Goal: Obtain resource: Download file/media

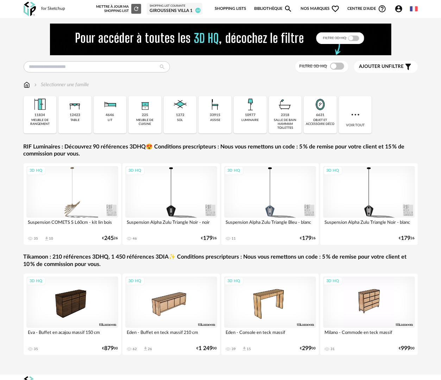
click at [182, 8] on div "GIROUSSENS VILLA 1" at bounding box center [175, 11] width 50 height 6
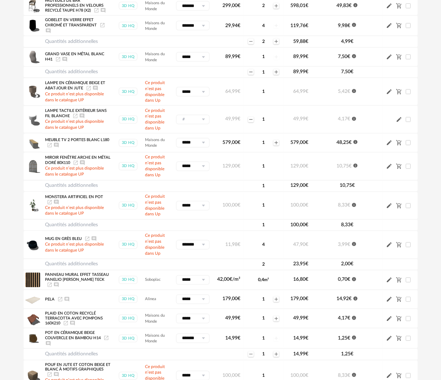
scroll to position [563, 0]
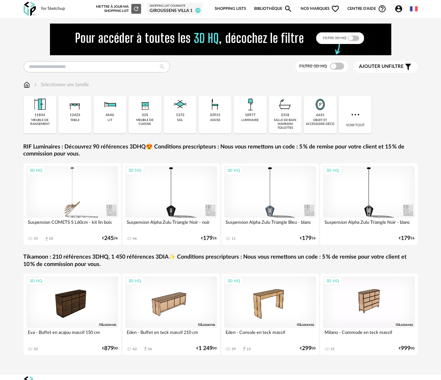
click at [185, 7] on div "Shopping List courante" at bounding box center [175, 6] width 50 height 4
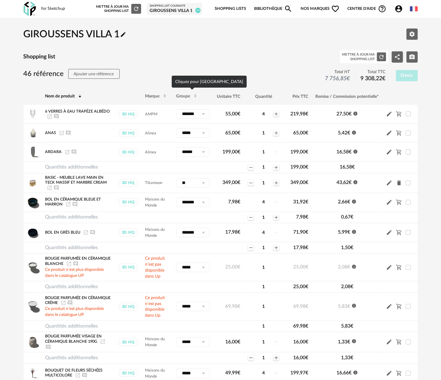
click at [194, 95] on icon at bounding box center [195, 97] width 4 height 4
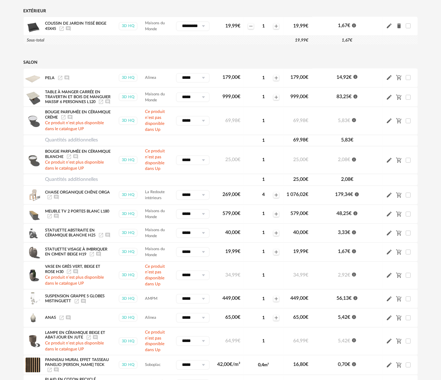
scroll to position [704, 0]
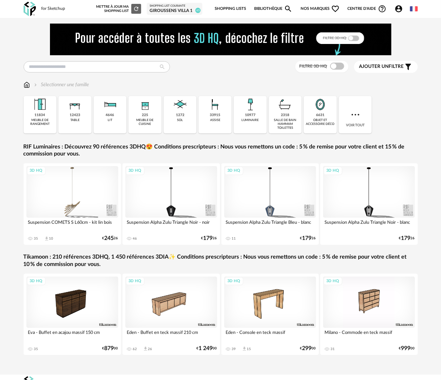
click at [179, 10] on div "GIROUSSENS VILLA 1" at bounding box center [175, 11] width 50 height 6
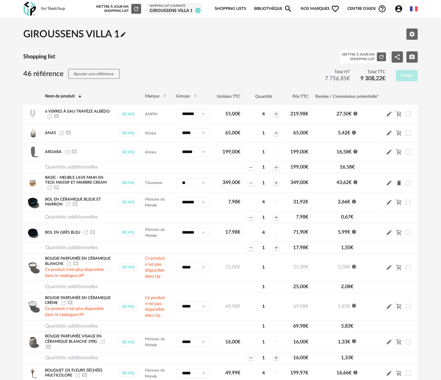
click at [267, 8] on link "Bibliothèque Magnify icon" at bounding box center [273, 8] width 39 height 15
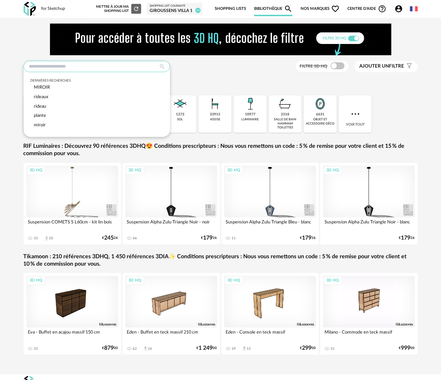
click at [104, 66] on input "text" at bounding box center [97, 66] width 146 height 11
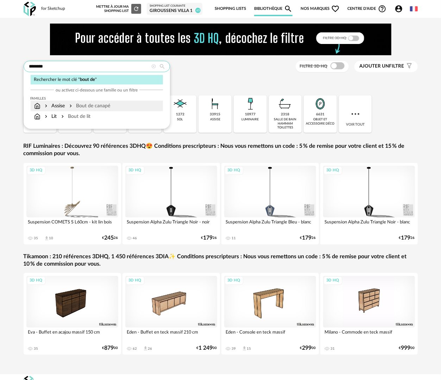
type input "*******"
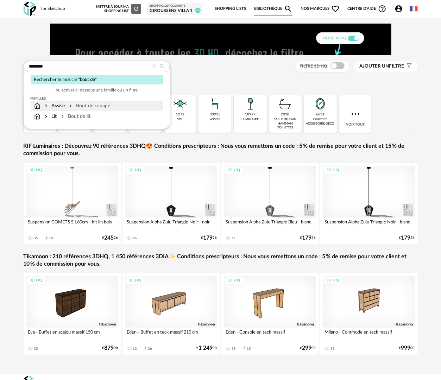
click at [120, 103] on div "Assise Bout de canapé" at bounding box center [96, 105] width 125 height 7
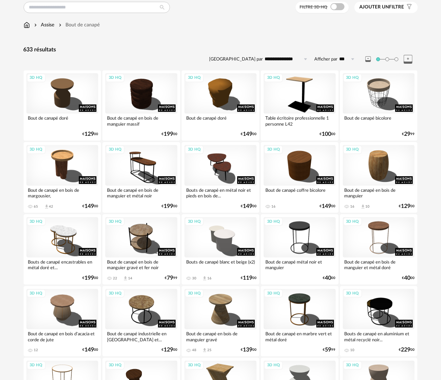
scroll to position [106, 0]
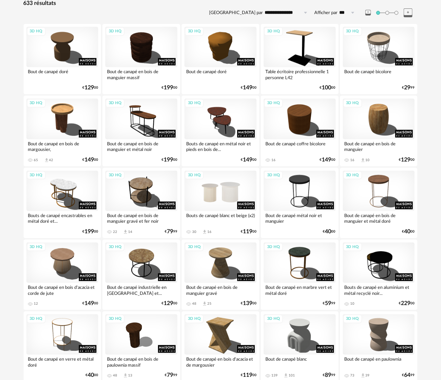
click at [217, 201] on div "3D HQ" at bounding box center [220, 191] width 72 height 40
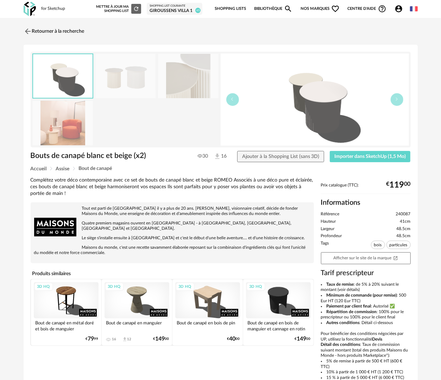
click at [64, 134] on img at bounding box center [63, 123] width 61 height 45
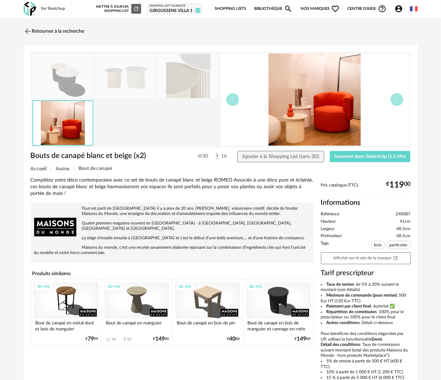
click at [54, 80] on img at bounding box center [63, 76] width 61 height 45
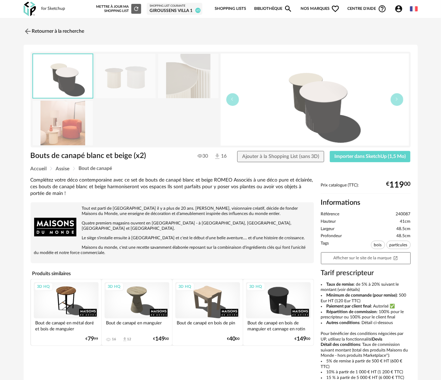
click at [192, 12] on div "GIROUSSENS VILLA 1" at bounding box center [175, 11] width 50 height 6
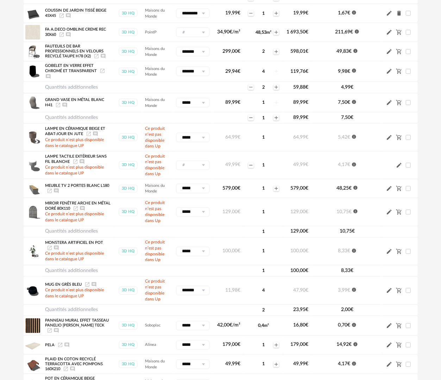
scroll to position [598, 0]
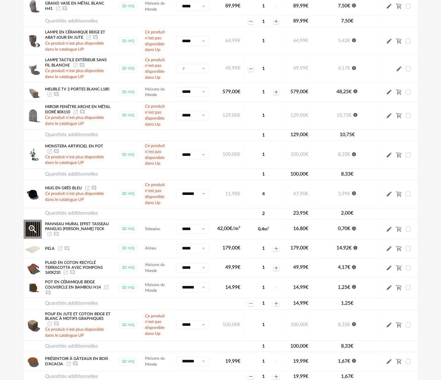
click at [55, 233] on div "Panneau mural effet tasseau panelio Hugo Craft Teck Launch icon Ajouter un comm…" at bounding box center [78, 229] width 66 height 15
click at [227, 231] on span "42,00 €/m²" at bounding box center [228, 229] width 23 height 5
click at [344, 229] on span "0,70 €" at bounding box center [344, 229] width 12 height 5
click at [52, 232] on icon "Launch icon" at bounding box center [50, 235] width 6 height 6
click at [28, 229] on icon "Magnify Plus Outline icon" at bounding box center [32, 229] width 11 height 11
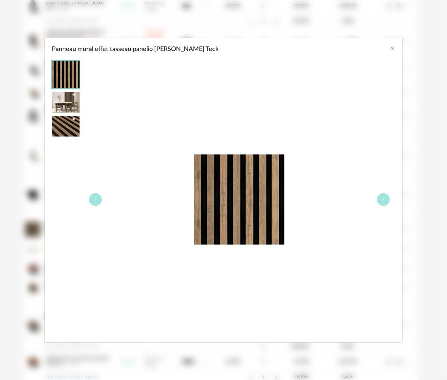
click at [70, 105] on img "Panneau mural effet tasseau panelio Hugo Craft Teck" at bounding box center [65, 102] width 27 height 21
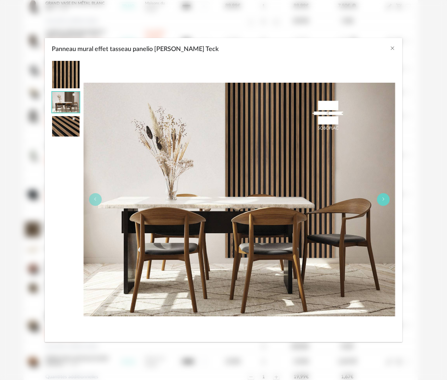
click at [383, 201] on icon "Panneau mural effet tasseau panelio Hugo Craft Teck" at bounding box center [383, 199] width 4 height 4
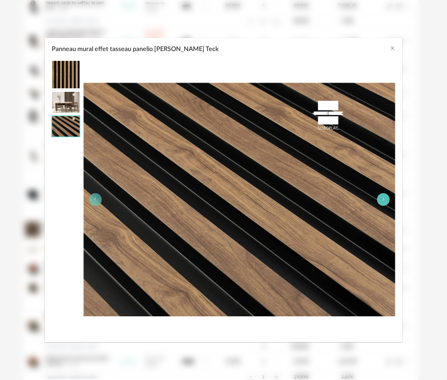
click at [383, 201] on icon "Panneau mural effet tasseau panelio Hugo Craft Teck" at bounding box center [383, 199] width 4 height 4
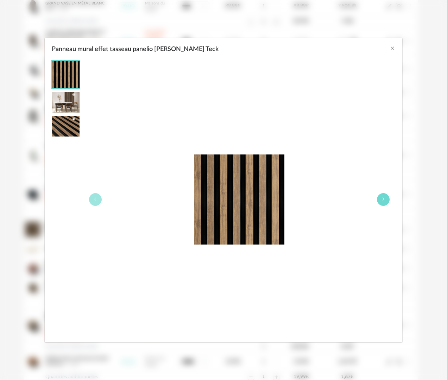
click at [383, 201] on icon "Panneau mural effet tasseau panelio Hugo Craft Teck" at bounding box center [383, 199] width 4 height 4
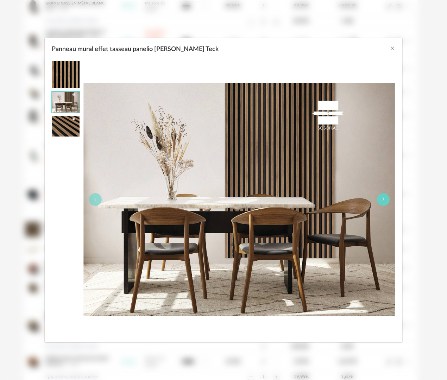
click at [382, 201] on icon "Panneau mural effet tasseau panelio Hugo Craft Teck" at bounding box center [383, 199] width 4 height 4
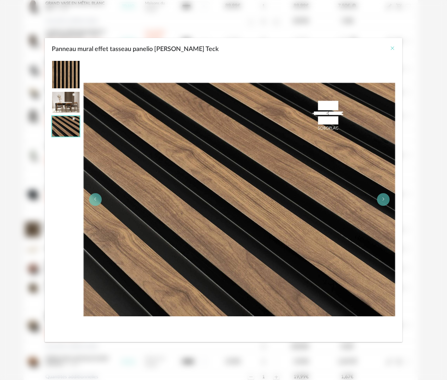
click at [390, 48] on icon "Close" at bounding box center [393, 48] width 6 height 6
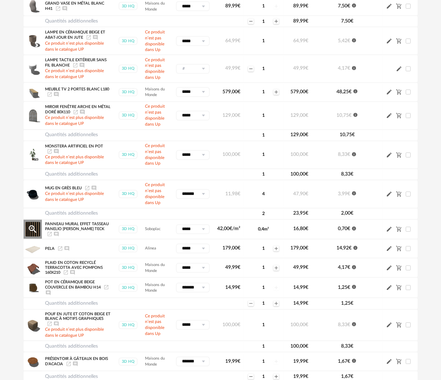
click at [52, 232] on icon "Launch icon" at bounding box center [50, 234] width 4 height 4
click at [52, 232] on icon "Launch icon" at bounding box center [50, 235] width 6 height 6
click at [36, 232] on icon "Magnify Plus Outline icon" at bounding box center [32, 229] width 11 height 11
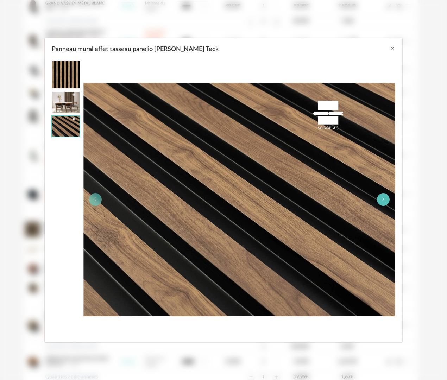
click at [387, 198] on button "Panneau mural effet tasseau panelio Hugo Craft Teck" at bounding box center [383, 199] width 13 height 13
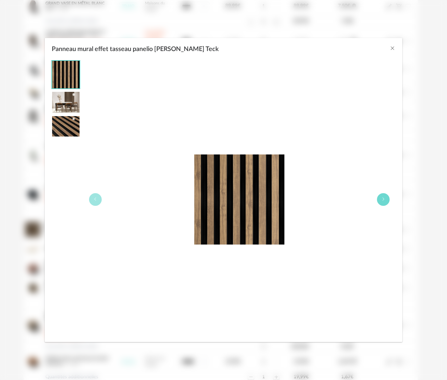
click at [387, 198] on button "Panneau mural effet tasseau panelio Hugo Craft Teck" at bounding box center [383, 199] width 13 height 13
drag, startPoint x: 391, startPoint y: 44, endPoint x: 393, endPoint y: 49, distance: 5.8
click at [391, 44] on div "Panneau mural effet tasseau panelio [PERSON_NAME] Teck" at bounding box center [224, 47] width 358 height 19
click at [393, 49] on icon "Close" at bounding box center [393, 48] width 6 height 6
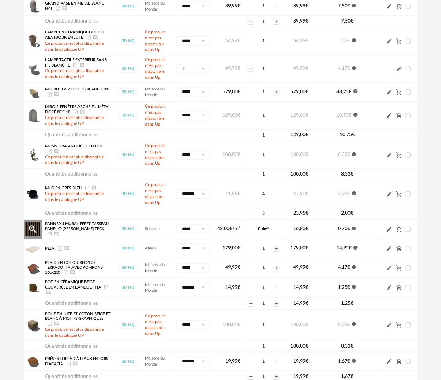
click at [83, 226] on span "Panneau mural effet tasseau panelio [PERSON_NAME] Teck" at bounding box center [77, 226] width 64 height 9
click at [53, 235] on icon "Ajouter un commentaire" at bounding box center [56, 235] width 6 height 6
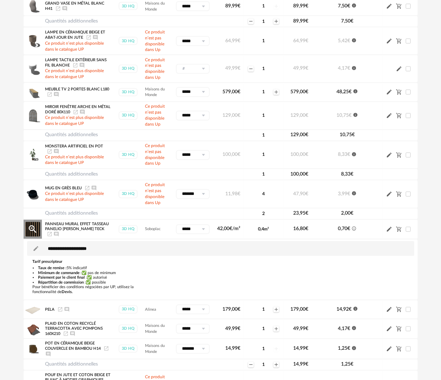
click at [39, 228] on div "Magnify Plus Outline icon" at bounding box center [33, 229] width 18 height 19
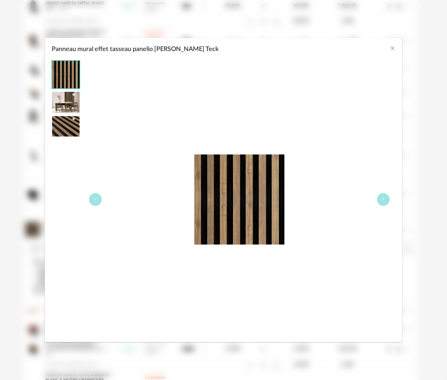
click at [216, 215] on img "Panneau mural effet tasseau panelio Hugo Craft Teck" at bounding box center [239, 199] width 90 height 90
click at [390, 51] on button "Close" at bounding box center [393, 48] width 6 height 7
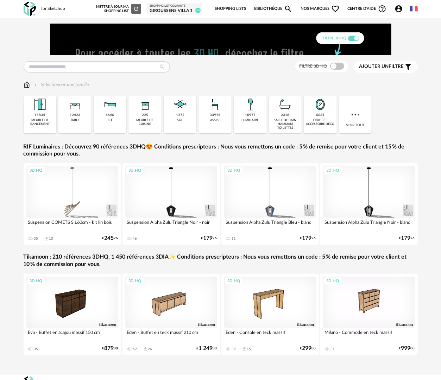
click at [183, 7] on div "Shopping List courante" at bounding box center [175, 6] width 50 height 4
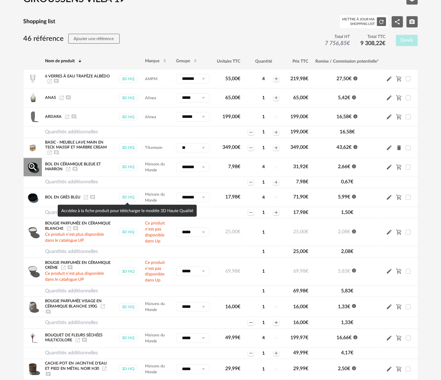
scroll to position [246, 0]
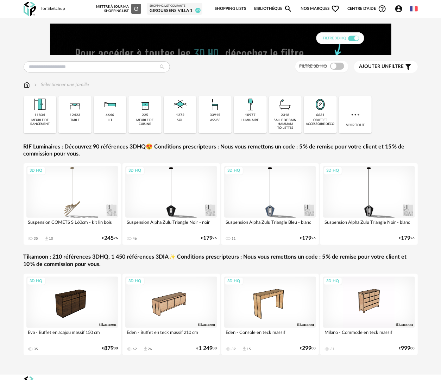
click at [225, 7] on link "Shopping Lists" at bounding box center [230, 8] width 31 height 15
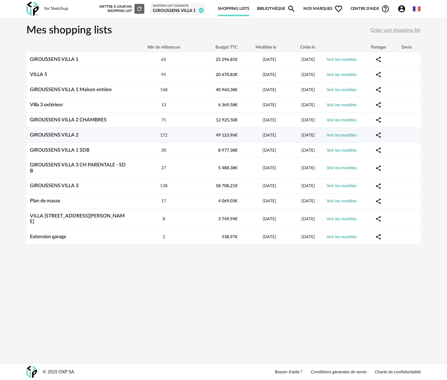
click at [68, 134] on link "GIROUSSENS VILLA 2" at bounding box center [54, 135] width 49 height 5
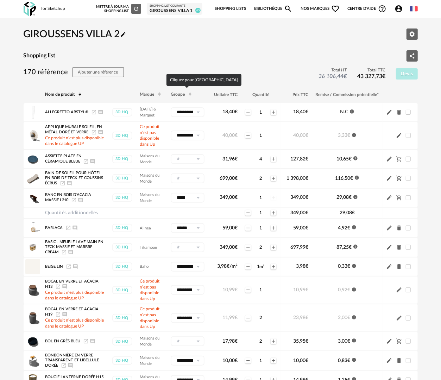
click at [188, 93] on icon at bounding box center [190, 95] width 4 height 4
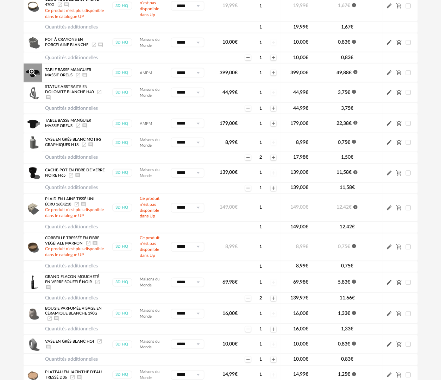
scroll to position [3074, 0]
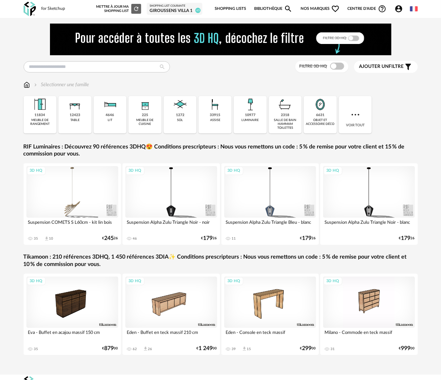
click at [171, 5] on div "Shopping List courante" at bounding box center [175, 6] width 50 height 4
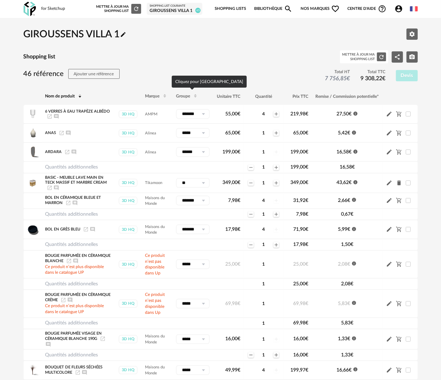
click at [189, 96] on span "Groupe" at bounding box center [183, 96] width 14 height 4
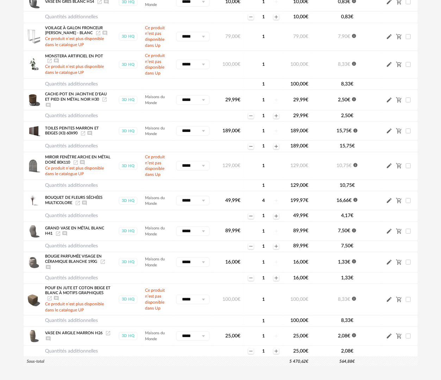
scroll to position [1197, 0]
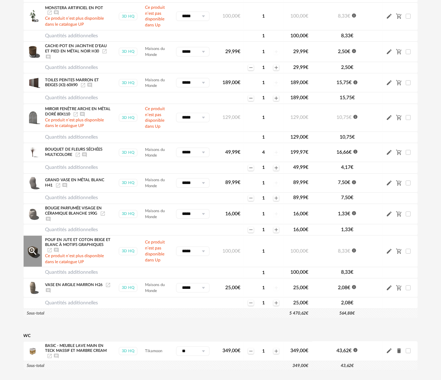
click at [49, 252] on icon "Launch icon" at bounding box center [50, 250] width 4 height 4
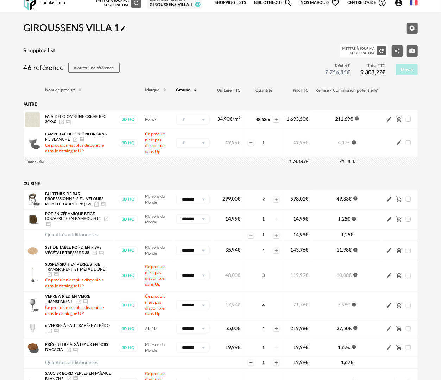
scroll to position [0, 0]
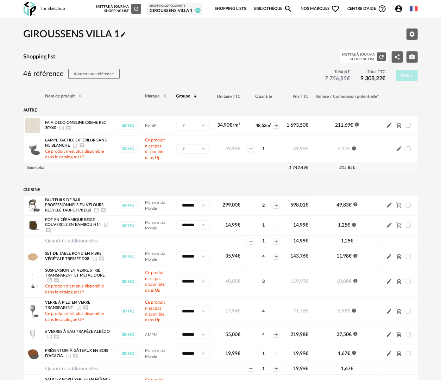
click at [268, 11] on link "Bibliothèque Magnify icon" at bounding box center [273, 8] width 39 height 15
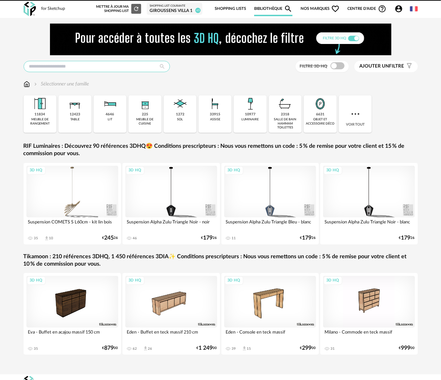
click at [94, 62] on input "text" at bounding box center [97, 66] width 146 height 11
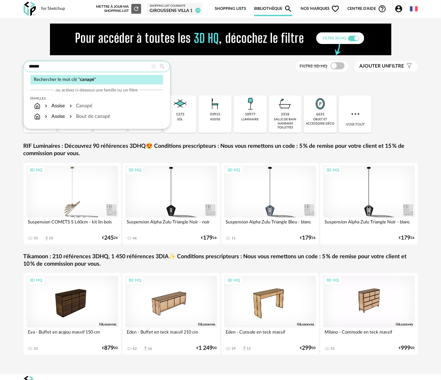
type input "******"
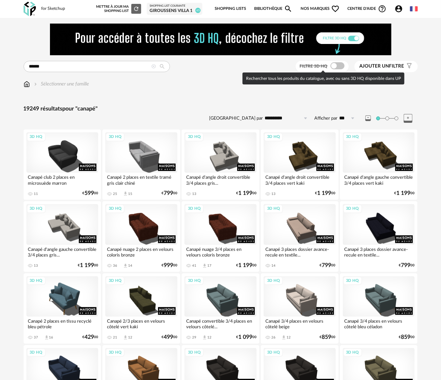
click at [340, 64] on span at bounding box center [337, 65] width 14 height 7
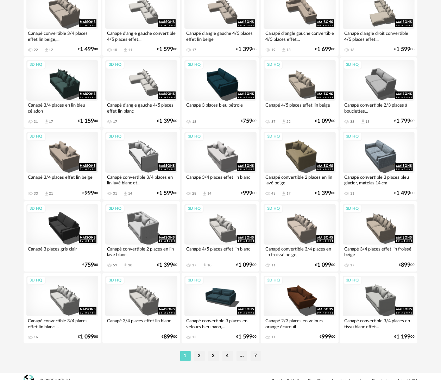
scroll to position [1230, 0]
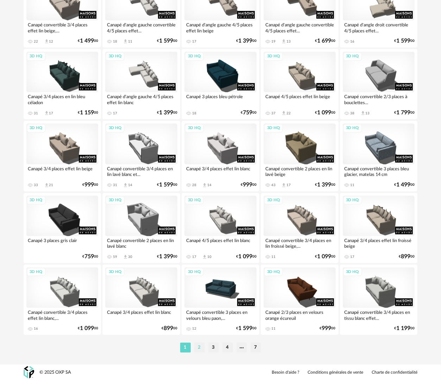
click at [197, 346] on li "2" at bounding box center [199, 348] width 11 height 10
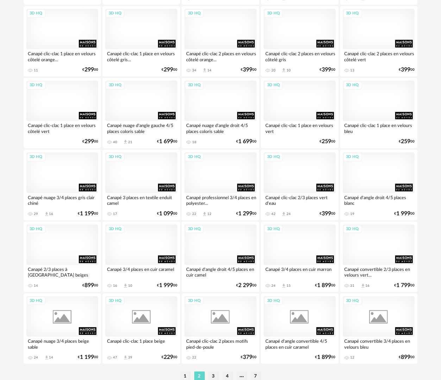
scroll to position [1230, 0]
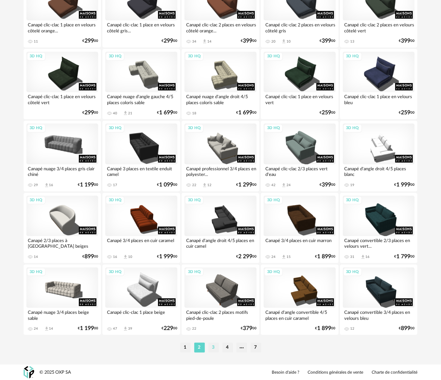
click at [212, 347] on li "3" at bounding box center [213, 348] width 11 height 10
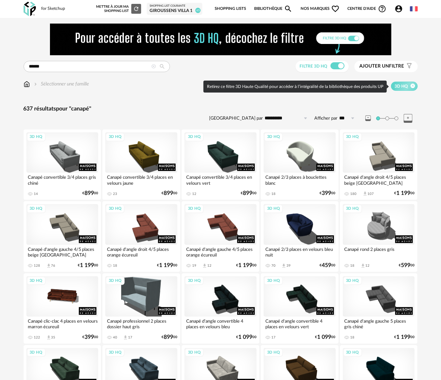
click at [414, 86] on icon at bounding box center [412, 86] width 5 height 5
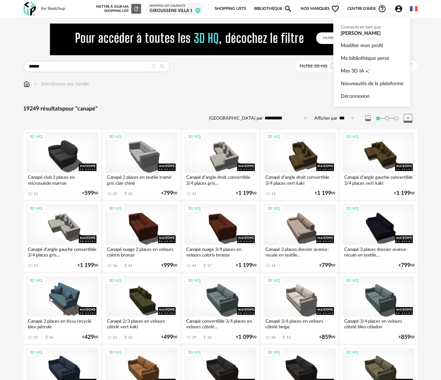
click at [398, 8] on icon "Account Circle icon" at bounding box center [398, 9] width 8 height 8
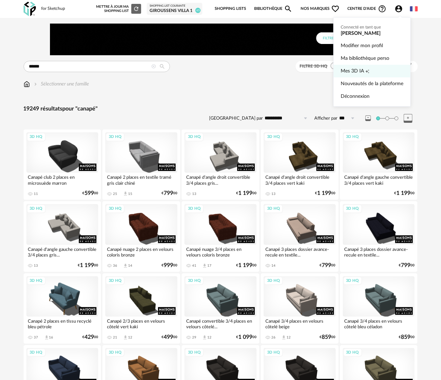
click at [370, 72] on link "Mes 3D IA Creation icon" at bounding box center [372, 71] width 63 height 13
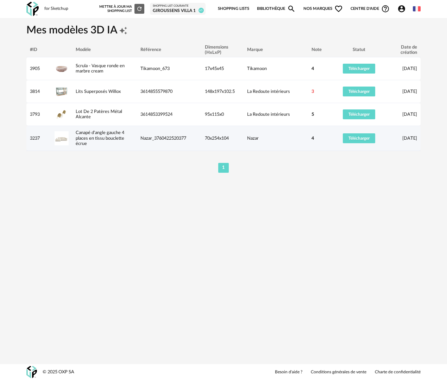
click at [62, 140] on img at bounding box center [62, 138] width 14 height 14
click at [118, 137] on link "Canapé d'angle gauche 4 places en tissu bouclette écrue" at bounding box center [100, 138] width 49 height 15
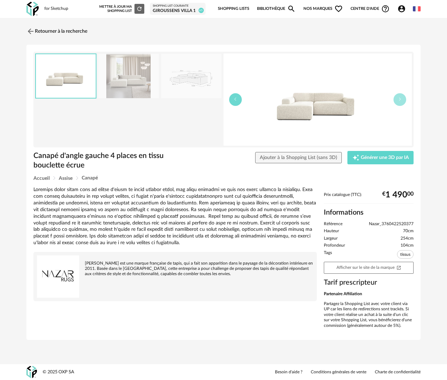
click at [239, 99] on button "button" at bounding box center [235, 99] width 13 height 13
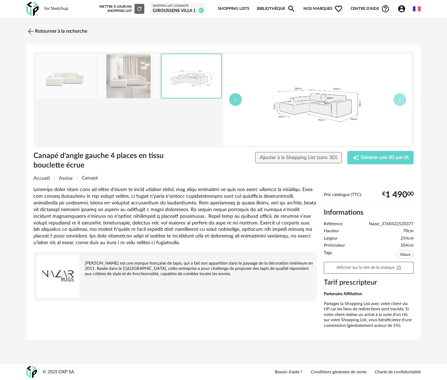
click at [238, 99] on button "button" at bounding box center [235, 99] width 13 height 13
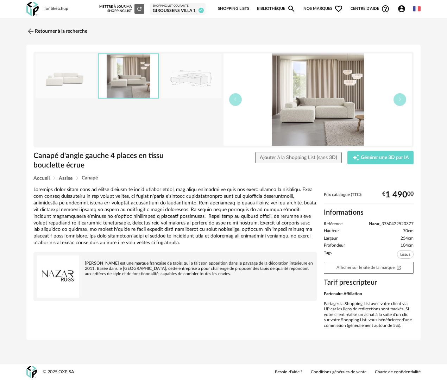
click at [191, 7] on div "Shopping List courante" at bounding box center [178, 6] width 50 height 4
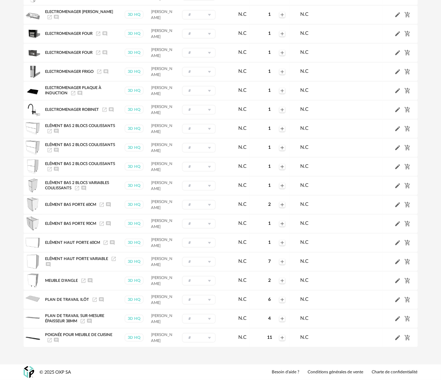
scroll to position [1483, 0]
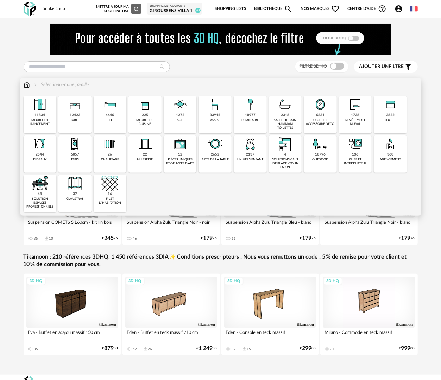
click at [219, 122] on div "33915 assise" at bounding box center [214, 114] width 33 height 37
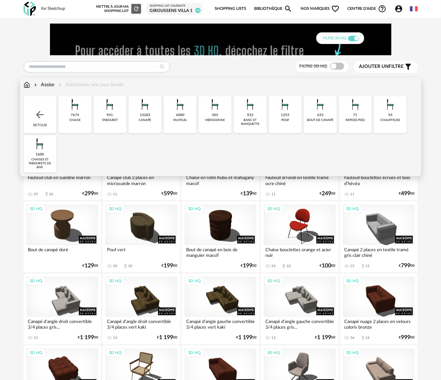
click at [136, 124] on div "14283 [GEOGRAPHIC_DATA]" at bounding box center [144, 114] width 33 height 37
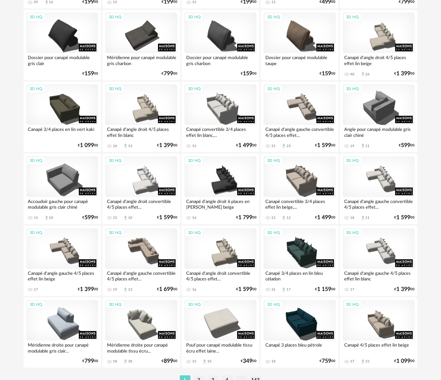
scroll to position [1231, 0]
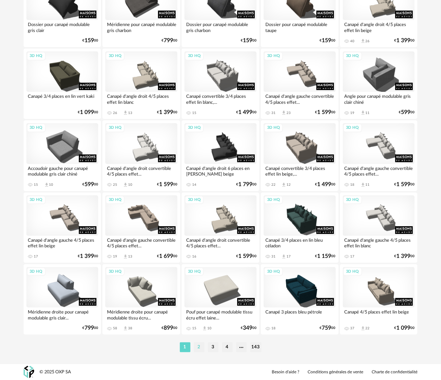
click at [196, 345] on li "2" at bounding box center [199, 347] width 11 height 10
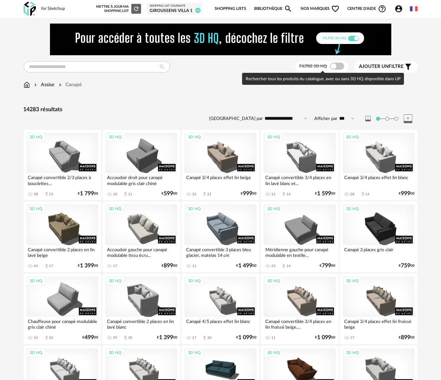
click at [339, 66] on span at bounding box center [337, 66] width 14 height 7
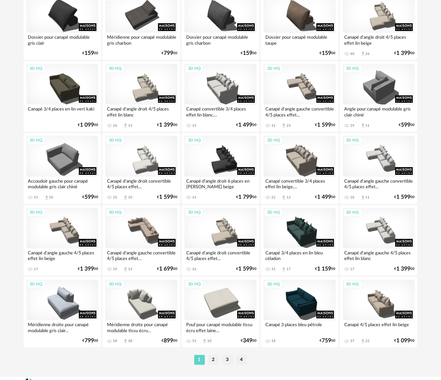
scroll to position [1231, 0]
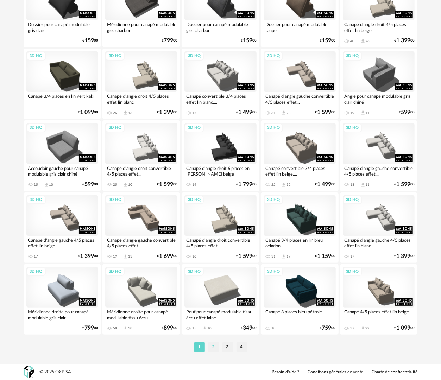
click at [211, 348] on li "2" at bounding box center [213, 347] width 11 height 10
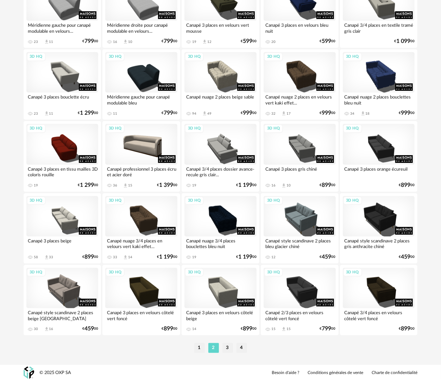
scroll to position [1231, 0]
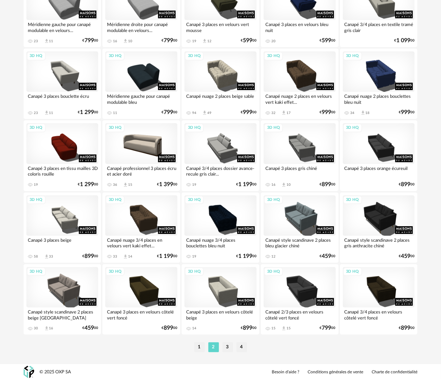
click at [226, 346] on li "3" at bounding box center [227, 347] width 11 height 10
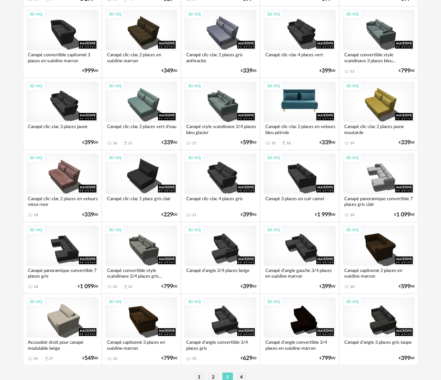
scroll to position [1231, 0]
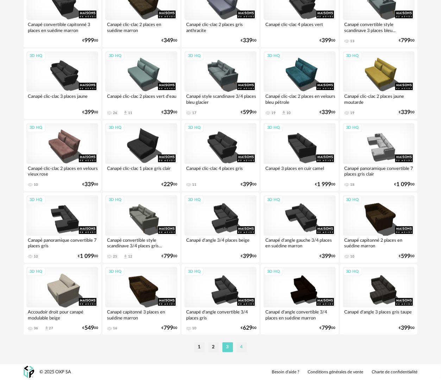
click at [241, 347] on li "4" at bounding box center [241, 347] width 11 height 10
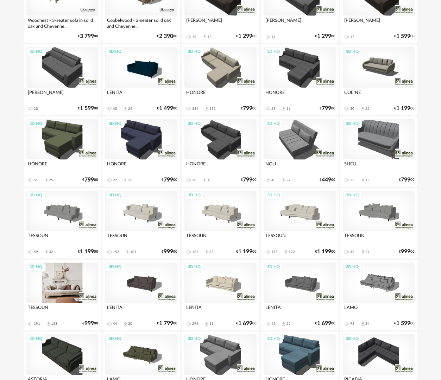
scroll to position [528, 0]
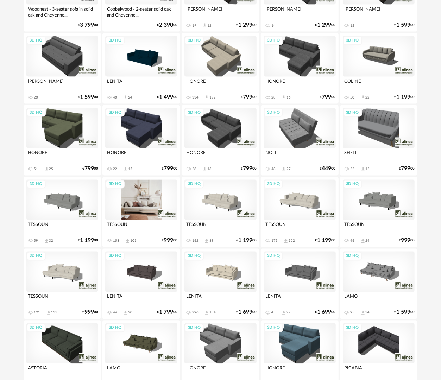
click at [159, 205] on div "3D HQ" at bounding box center [141, 200] width 72 height 40
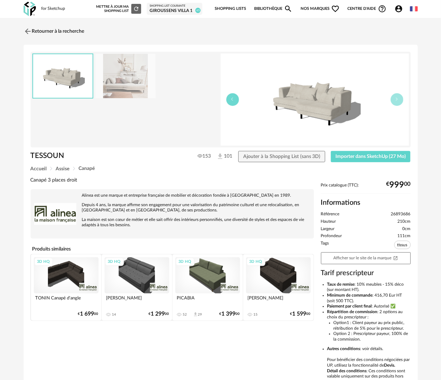
click at [231, 101] on button "button" at bounding box center [232, 99] width 13 height 13
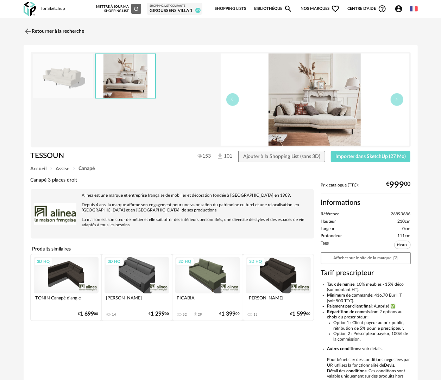
click at [139, 72] on img at bounding box center [126, 76] width 60 height 44
click at [40, 33] on link "Retourner à la recherche" at bounding box center [52, 31] width 61 height 15
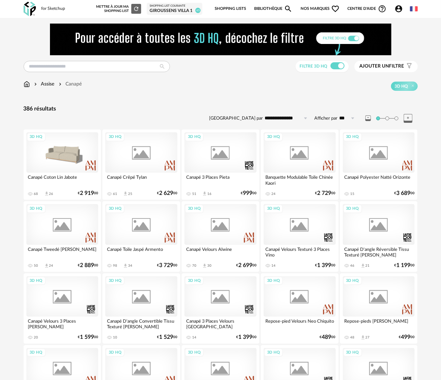
scroll to position [528, 0]
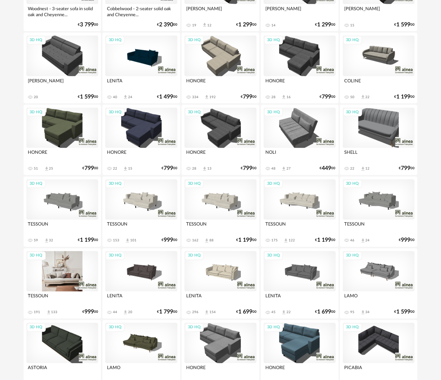
click at [70, 262] on div "3D HQ" at bounding box center [62, 271] width 72 height 40
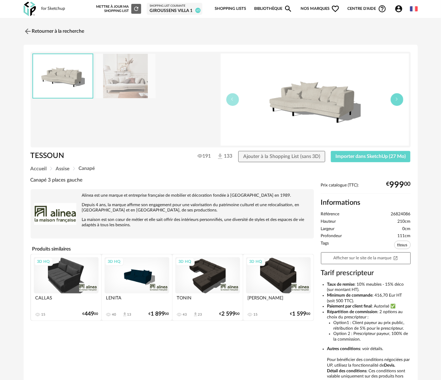
click at [392, 101] on button "button" at bounding box center [397, 99] width 13 height 13
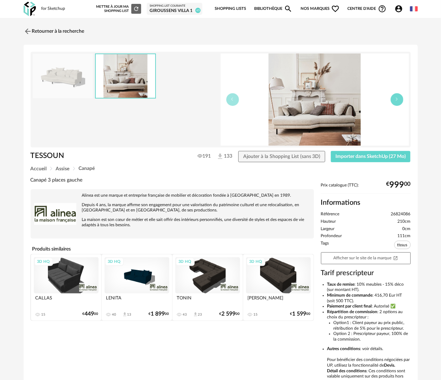
click at [396, 100] on icon "button" at bounding box center [397, 99] width 4 height 4
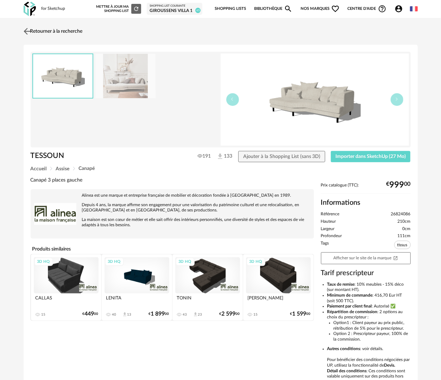
click at [30, 29] on img at bounding box center [27, 31] width 10 height 10
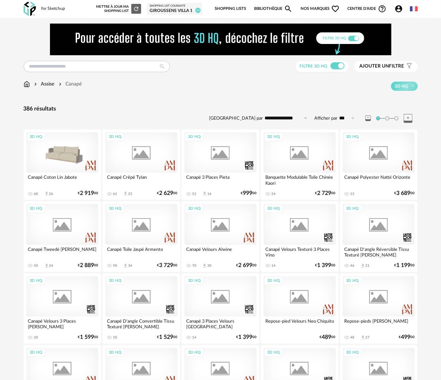
scroll to position [528, 0]
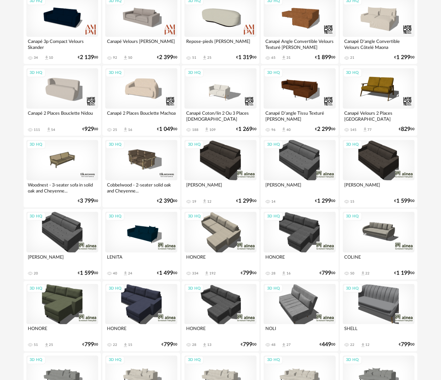
scroll to position [669, 0]
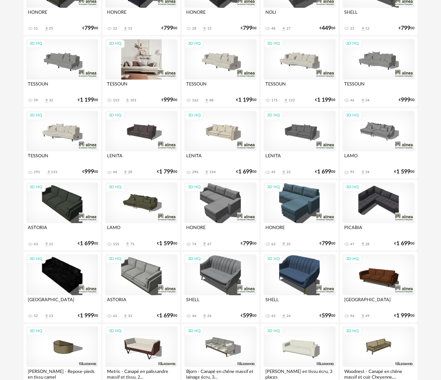
click at [156, 61] on div "3D HQ" at bounding box center [141, 59] width 72 height 40
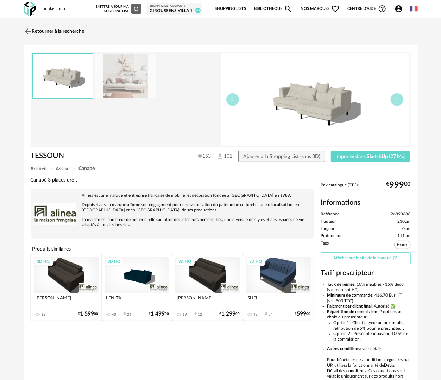
click at [396, 257] on icon "Open In New icon" at bounding box center [395, 258] width 5 height 5
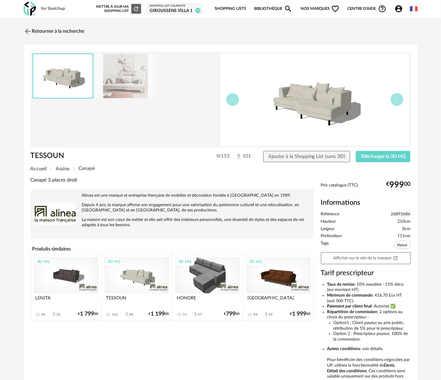
click at [186, 10] on div "GIROUSSENS VILLA 1" at bounding box center [175, 11] width 50 height 6
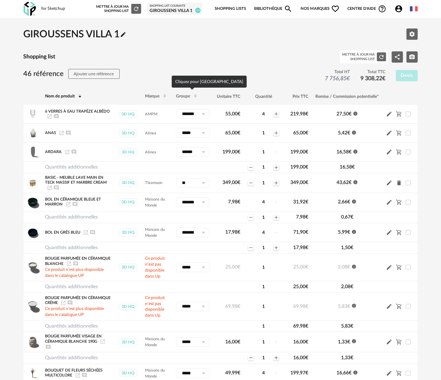
click at [196, 97] on icon at bounding box center [195, 97] width 4 height 4
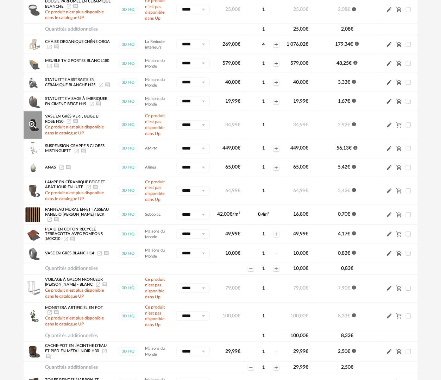
scroll to position [950, 0]
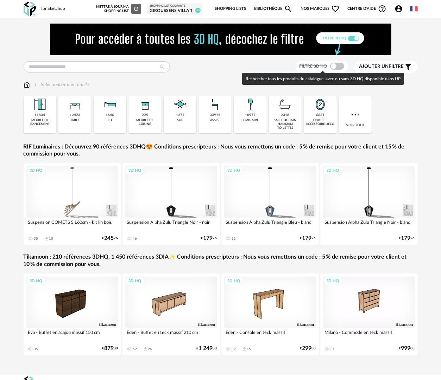
click at [337, 63] on span at bounding box center [337, 66] width 14 height 7
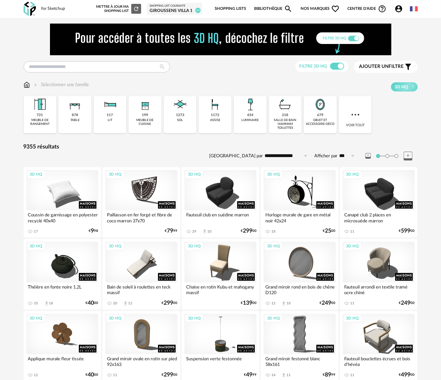
click at [177, 9] on div "GIROUSSENS VILLA 1" at bounding box center [175, 11] width 50 height 6
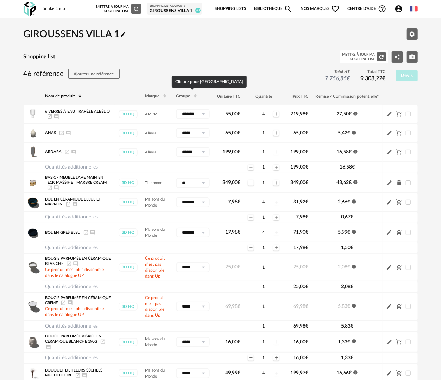
click at [193, 95] on icon at bounding box center [195, 97] width 4 height 4
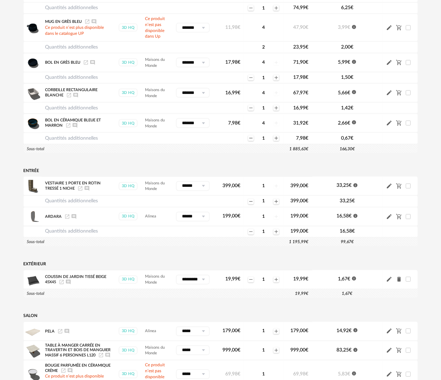
scroll to position [669, 0]
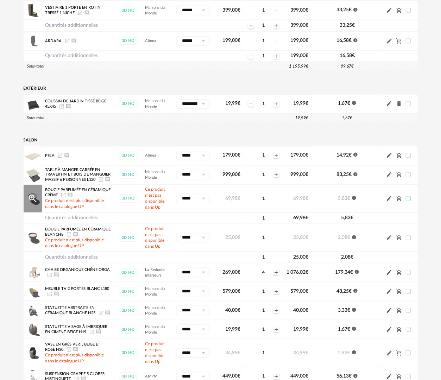
click at [408, 201] on span at bounding box center [408, 198] width 5 height 5
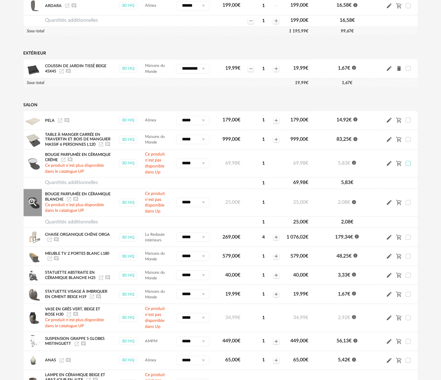
scroll to position [739, 0]
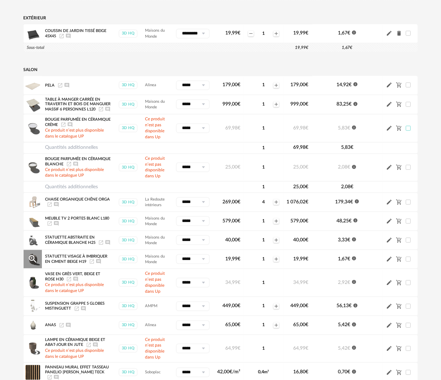
click at [92, 264] on icon "Launch icon" at bounding box center [92, 262] width 6 height 6
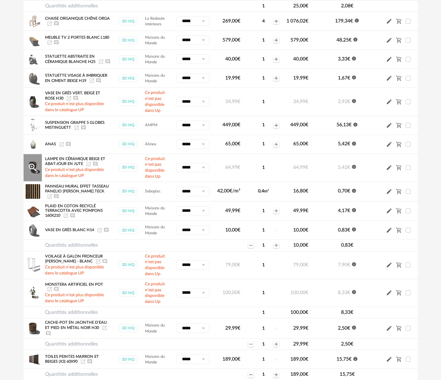
scroll to position [950, 0]
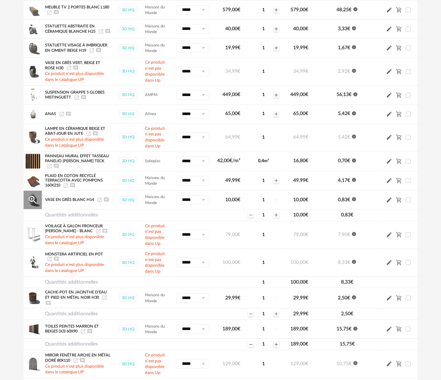
click at [101, 202] on icon "Launch icon" at bounding box center [99, 200] width 4 height 4
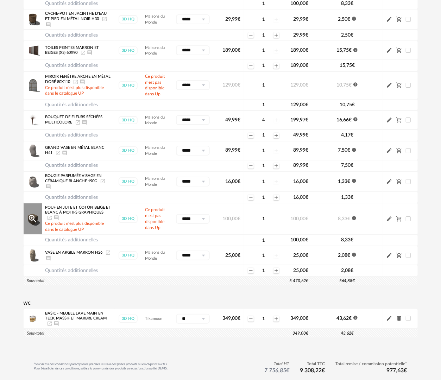
scroll to position [1232, 0]
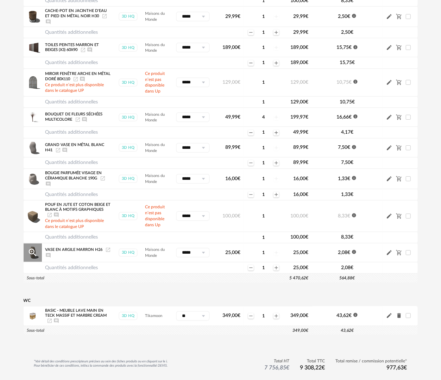
drag, startPoint x: 50, startPoint y: 264, endPoint x: 82, endPoint y: 270, distance: 32.3
click at [105, 253] on icon "Launch icon" at bounding box center [108, 250] width 6 height 6
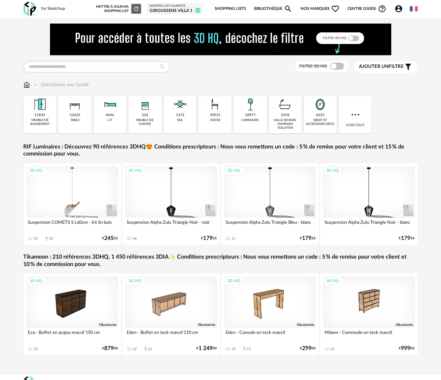
click at [178, 8] on div "GIROUSSENS VILLA 1" at bounding box center [175, 11] width 50 height 6
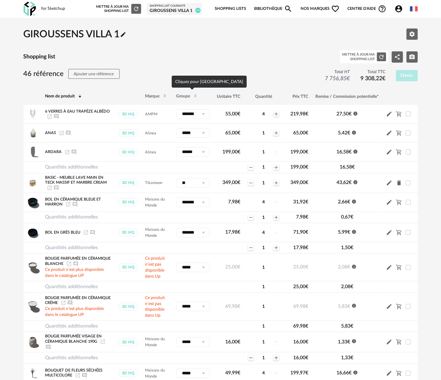
click at [187, 97] on span "Groupe" at bounding box center [183, 96] width 14 height 4
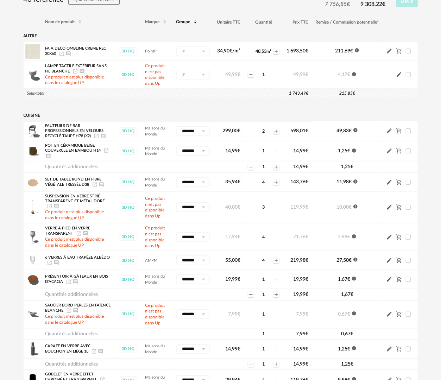
scroll to position [141, 0]
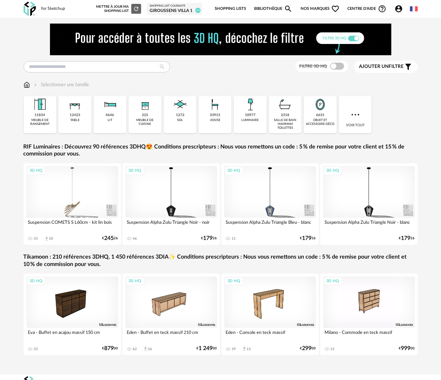
click at [180, 12] on div "GIROUSSENS VILLA 1" at bounding box center [175, 11] width 50 height 6
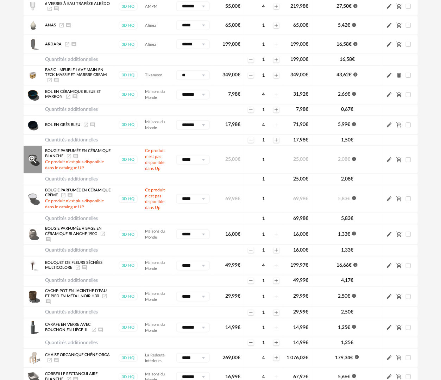
scroll to position [35, 0]
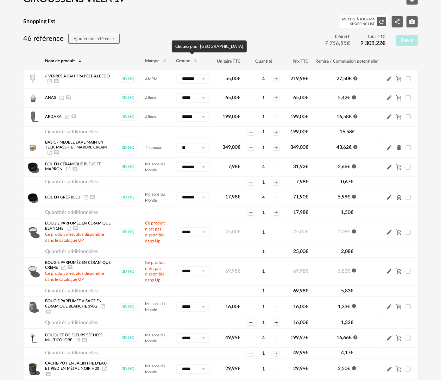
drag, startPoint x: 194, startPoint y: 58, endPoint x: 226, endPoint y: 105, distance: 56.7
click at [194, 58] on icon at bounding box center [195, 60] width 4 height 4
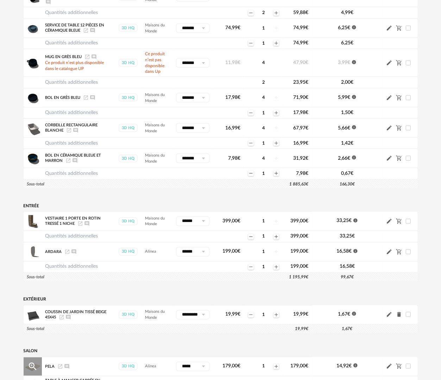
scroll to position [774, 0]
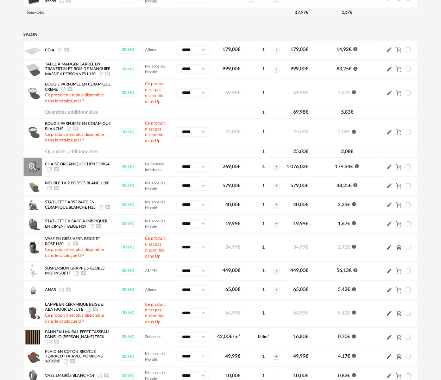
click at [50, 171] on icon "Launch icon" at bounding box center [50, 169] width 4 height 4
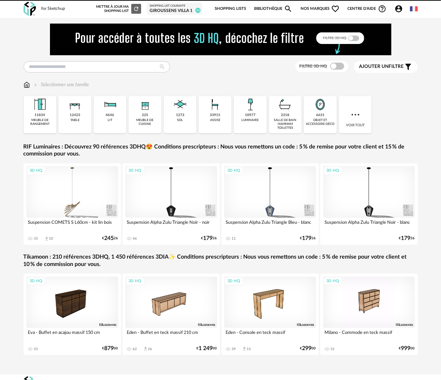
click at [174, 12] on div "GIROUSSENS VILLA 1" at bounding box center [175, 11] width 50 height 6
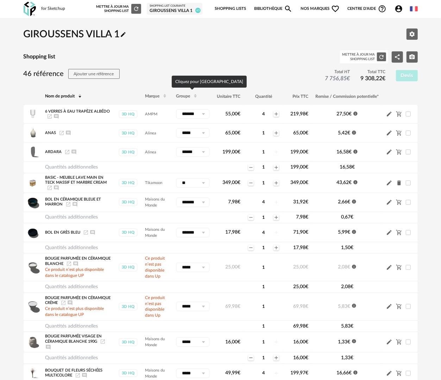
click at [187, 92] on th "Groupe" at bounding box center [192, 96] width 41 height 17
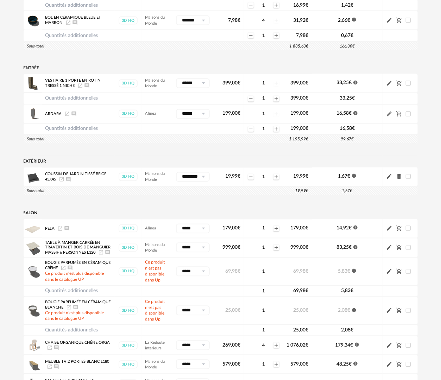
scroll to position [553, 0]
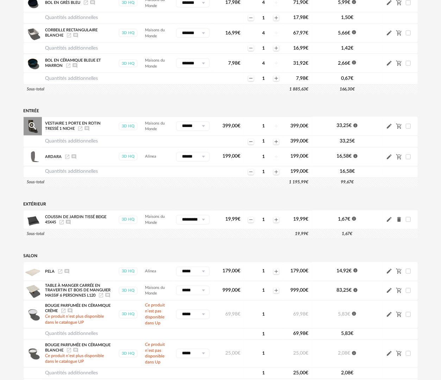
click at [79, 126] on icon "Launch icon" at bounding box center [80, 129] width 6 height 6
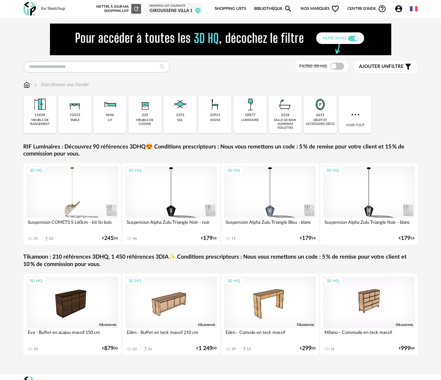
click at [166, 6] on div "Shopping List courante" at bounding box center [175, 6] width 50 height 4
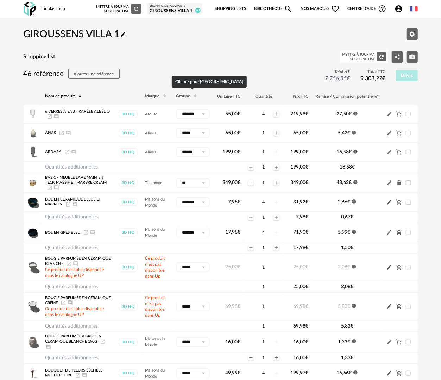
click at [187, 96] on span "Groupe" at bounding box center [183, 96] width 14 height 4
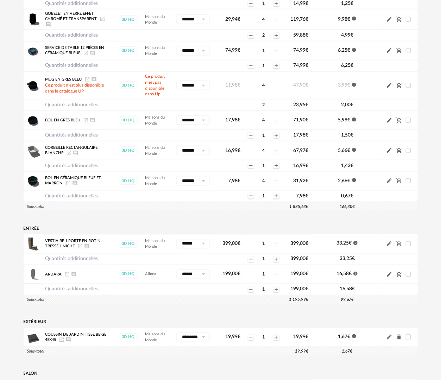
scroll to position [493, 0]
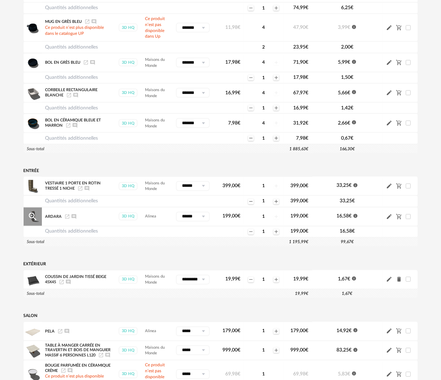
click at [66, 216] on icon "Launch icon" at bounding box center [67, 217] width 6 height 6
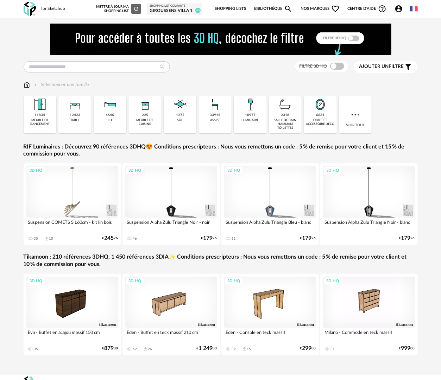
click at [189, 10] on div "GIROUSSENS VILLA 1" at bounding box center [175, 11] width 50 height 6
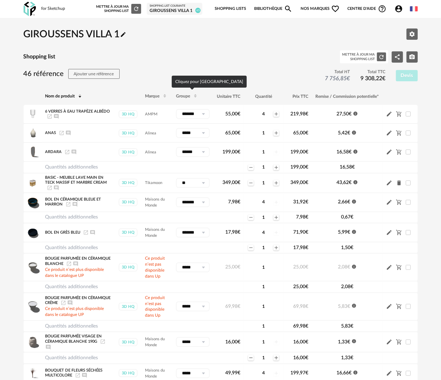
click at [194, 95] on icon at bounding box center [195, 97] width 4 height 4
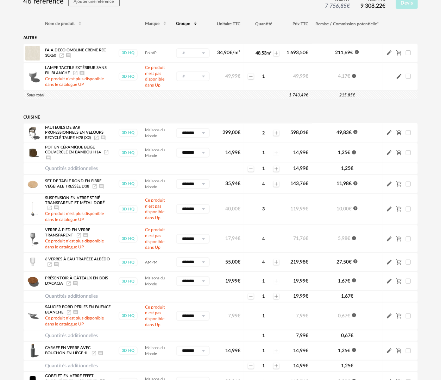
scroll to position [141, 0]
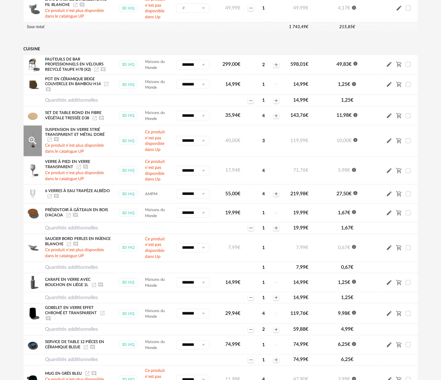
click at [51, 138] on icon "Launch icon" at bounding box center [50, 140] width 4 height 4
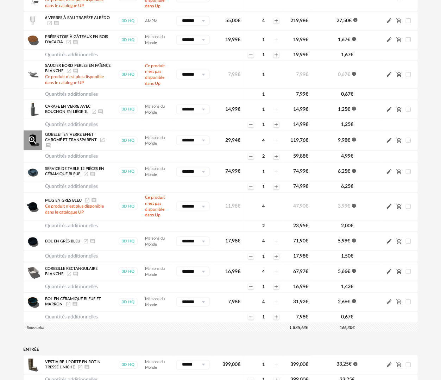
scroll to position [317, 0]
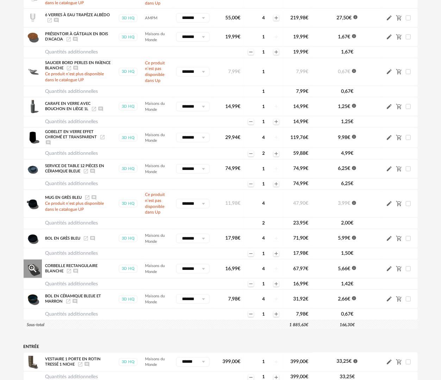
click at [68, 272] on icon "Launch icon" at bounding box center [69, 271] width 4 height 4
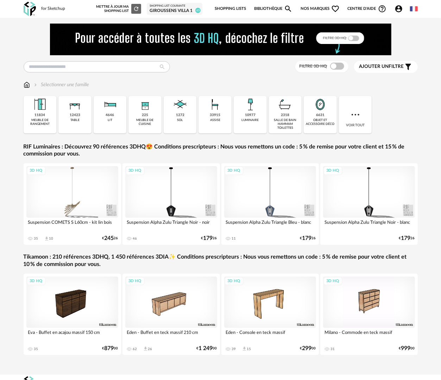
click at [189, 10] on div "GIROUSSENS VILLA 1" at bounding box center [175, 11] width 50 height 6
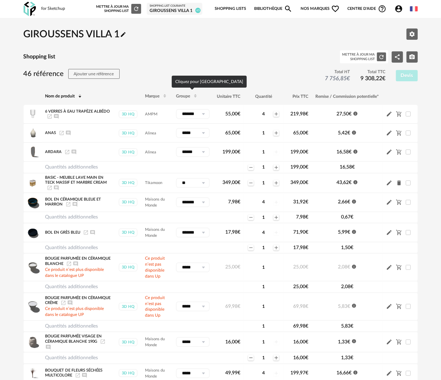
click at [188, 95] on span "Groupe" at bounding box center [183, 96] width 14 height 4
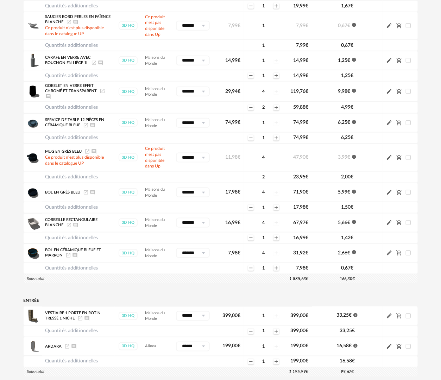
scroll to position [422, 0]
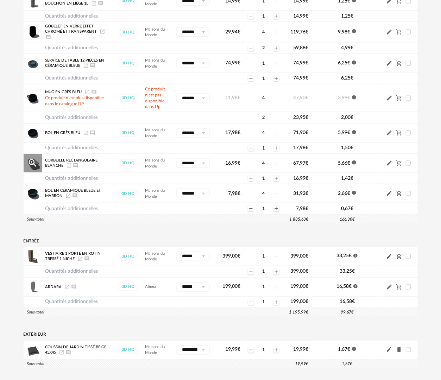
click at [69, 164] on icon "Launch icon" at bounding box center [69, 166] width 6 height 6
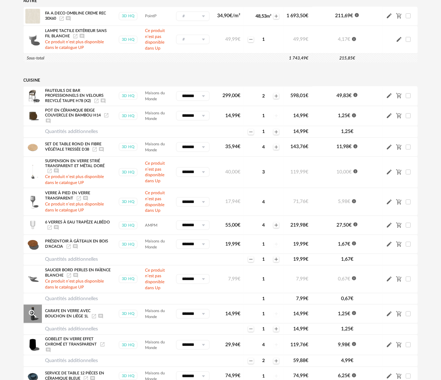
scroll to position [106, 0]
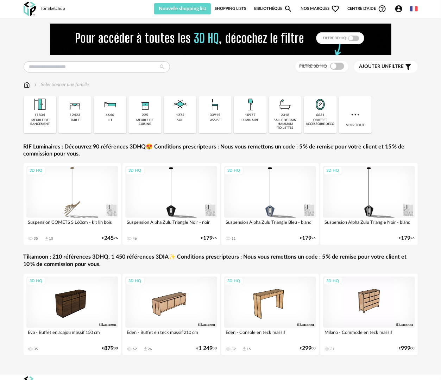
click at [241, 9] on link "Shopping Lists" at bounding box center [230, 8] width 31 height 11
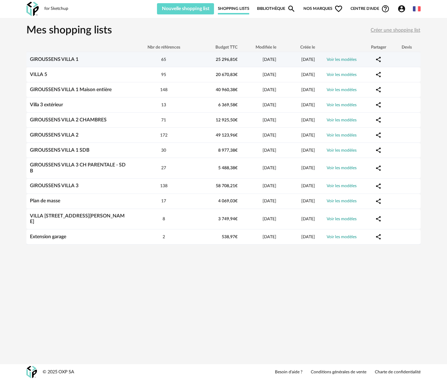
click at [72, 57] on div "GIROUSSENS VILLA 1" at bounding box center [79, 60] width 106 height 6
click at [74, 57] on link "GIROUSSENS VILLA 1" at bounding box center [54, 59] width 49 height 5
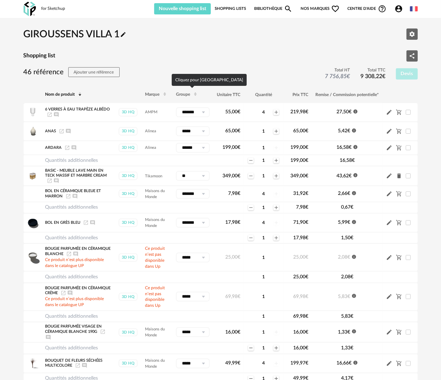
click at [189, 92] on span "Groupe" at bounding box center [183, 94] width 14 height 4
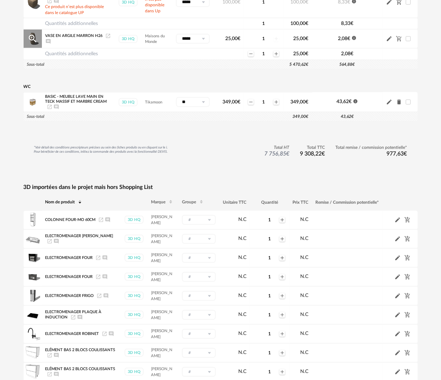
scroll to position [1325, 0]
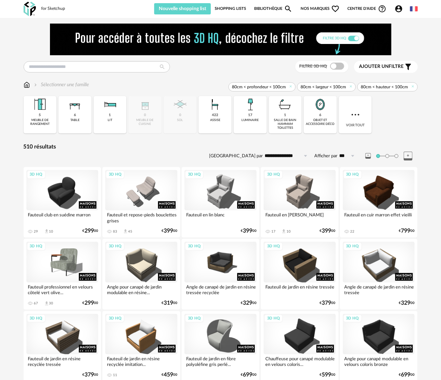
click at [270, 9] on link "Bibliothèque Magnify icon" at bounding box center [273, 8] width 39 height 11
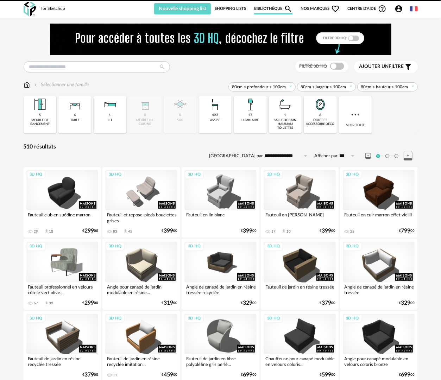
click at [235, 5] on link "Shopping Lists" at bounding box center [230, 8] width 31 height 11
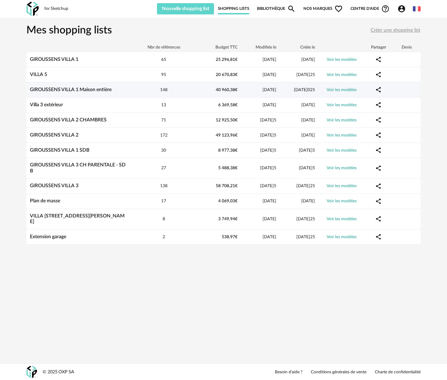
click at [77, 90] on link "GIROUSSENS VILLA 1 Maison entière" at bounding box center [71, 89] width 82 height 5
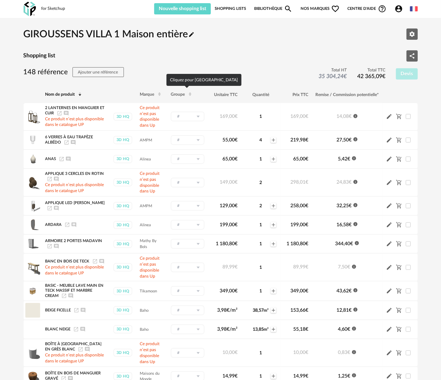
click at [189, 95] on icon at bounding box center [190, 95] width 4 height 4
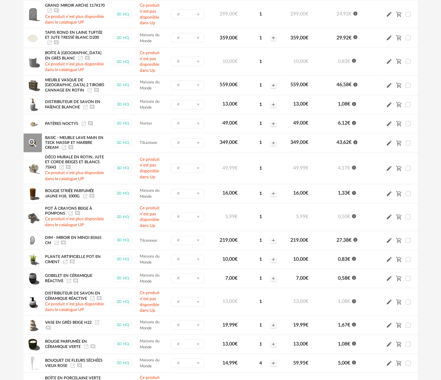
scroll to position [1873, 0]
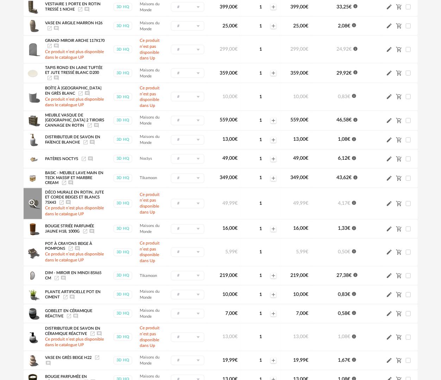
click at [61, 206] on icon "Launch icon" at bounding box center [62, 203] width 6 height 6
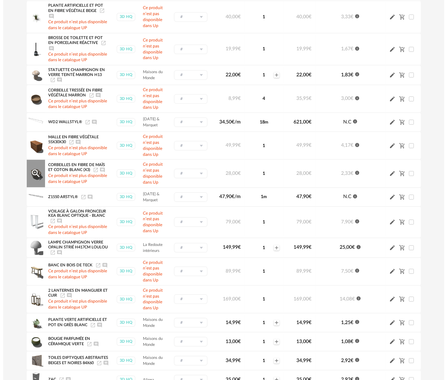
scroll to position [2365, 0]
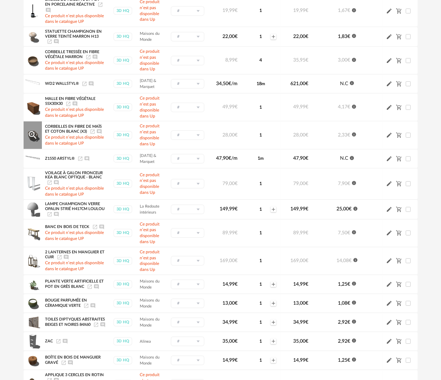
click at [27, 140] on icon "Magnify Plus Outline icon" at bounding box center [32, 135] width 11 height 11
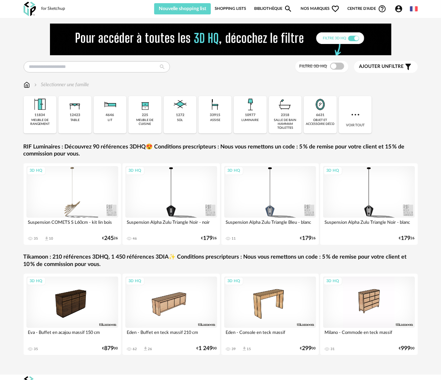
click at [236, 5] on link "Shopping Lists" at bounding box center [230, 8] width 31 height 11
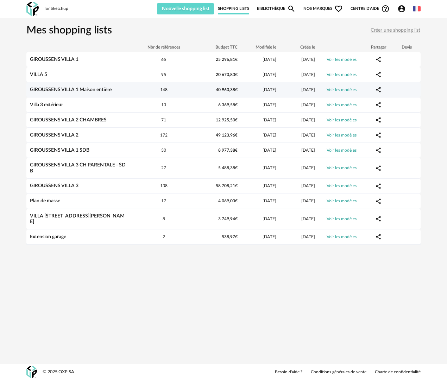
click at [76, 87] on link "GIROUSSENS VILLA 1 Maison entière" at bounding box center [71, 89] width 82 height 5
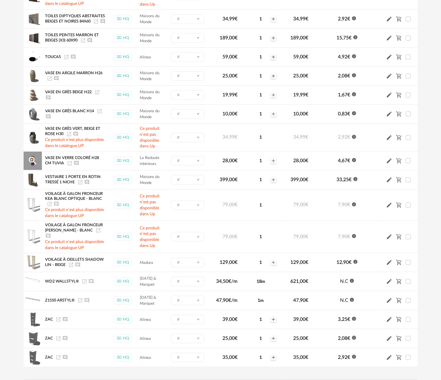
scroll to position [2604, 0]
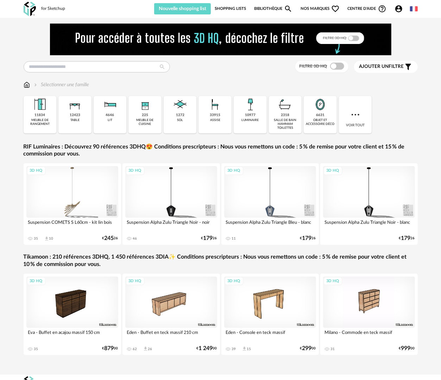
click at [232, 7] on link "Shopping Lists" at bounding box center [230, 8] width 31 height 11
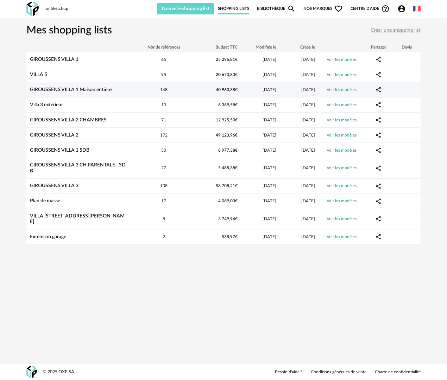
click at [74, 91] on link "GIROUSSENS VILLA 1 Maison entière" at bounding box center [71, 89] width 82 height 5
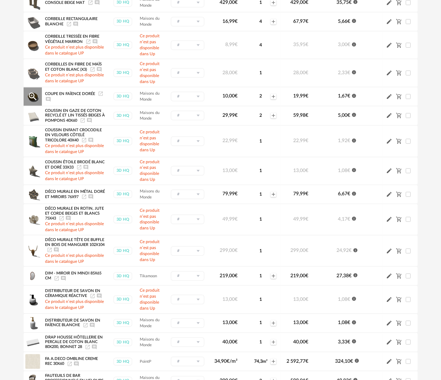
scroll to position [774, 0]
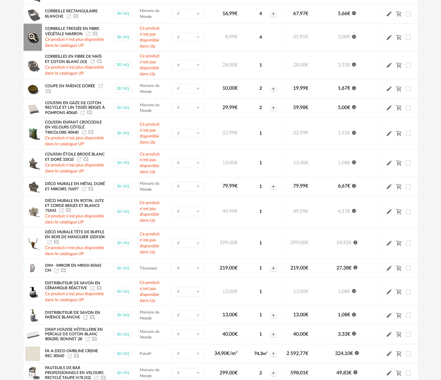
click at [33, 39] on icon "Magnify Plus Outline icon" at bounding box center [33, 37] width 8 height 8
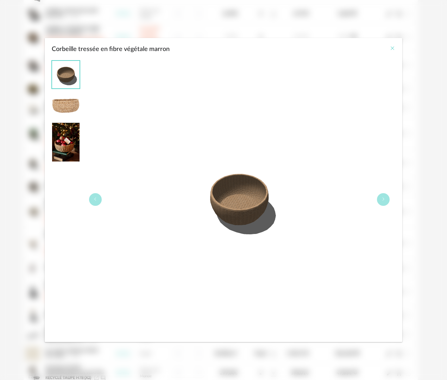
click at [392, 47] on icon "Close" at bounding box center [393, 48] width 6 height 6
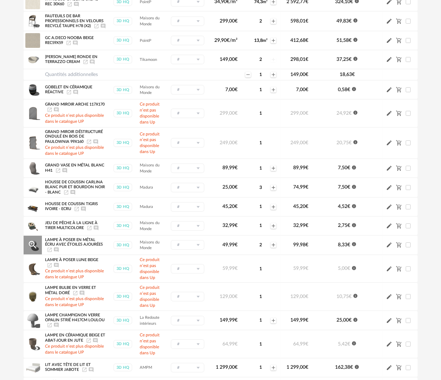
scroll to position [1091, 0]
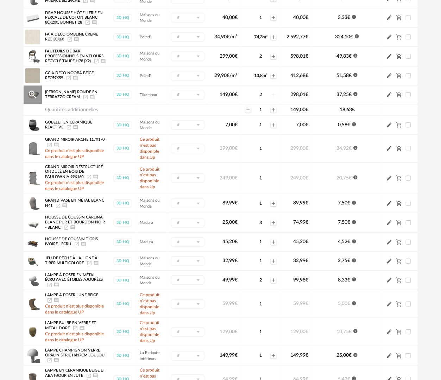
click at [85, 100] on icon "Launch icon" at bounding box center [86, 97] width 6 height 6
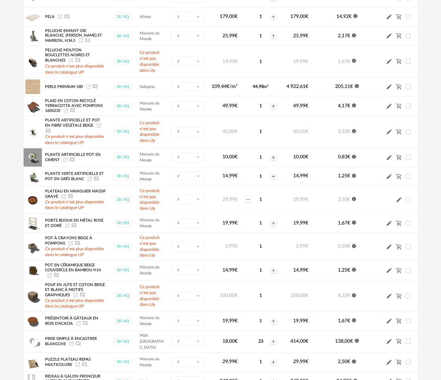
scroll to position [1865, 0]
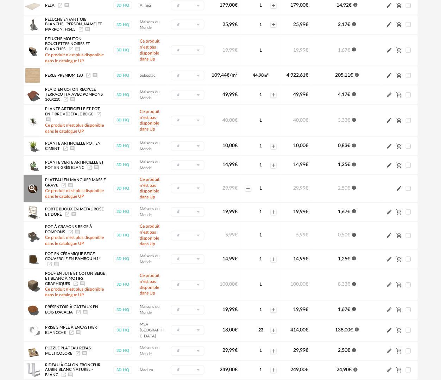
click at [31, 194] on icon "Magnify Plus Outline icon" at bounding box center [32, 188] width 11 height 11
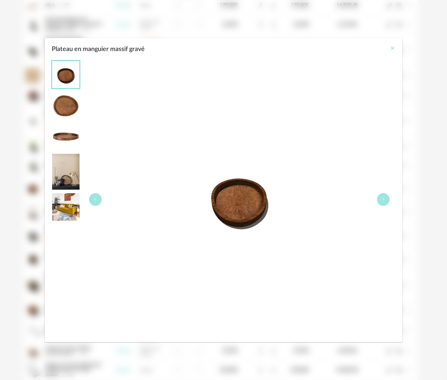
click at [392, 50] on icon "Close" at bounding box center [393, 48] width 6 height 6
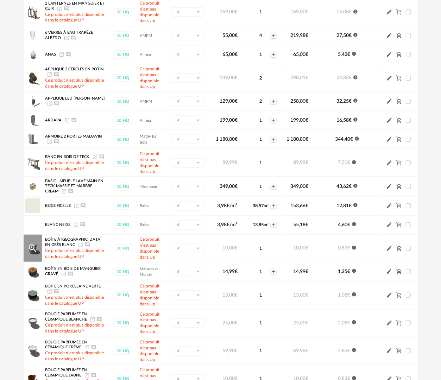
scroll to position [106, 0]
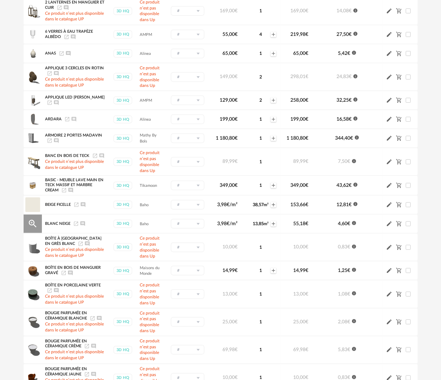
click at [30, 225] on icon "Magnify Plus Outline icon" at bounding box center [33, 224] width 8 height 8
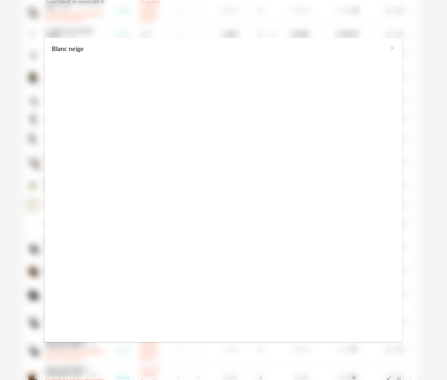
click at [393, 47] on icon "Close" at bounding box center [393, 48] width 6 height 6
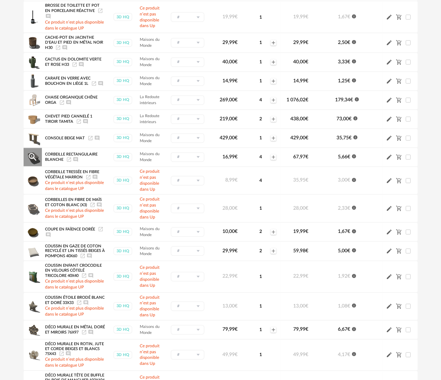
scroll to position [633, 0]
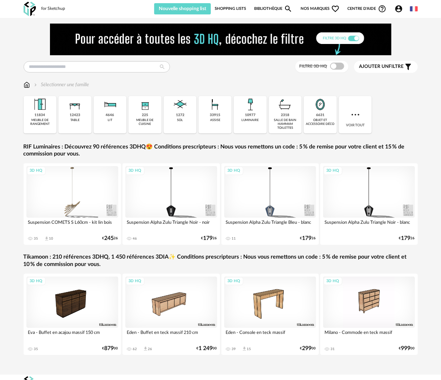
click at [263, 7] on link "Bibliothèque Magnify icon" at bounding box center [273, 8] width 39 height 11
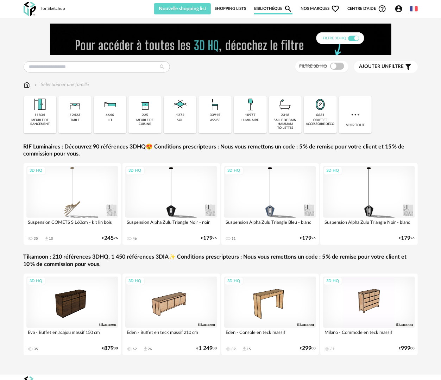
click at [221, 8] on link "Shopping Lists" at bounding box center [230, 8] width 31 height 11
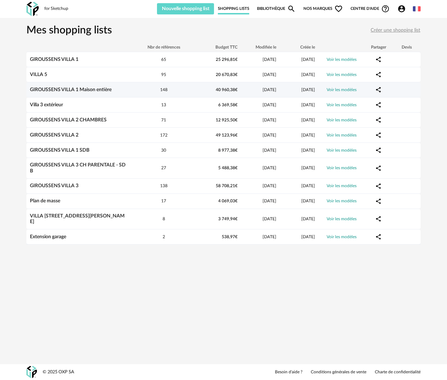
click at [84, 89] on link "GIROUSSENS VILLA 1 Maison entière" at bounding box center [71, 89] width 82 height 5
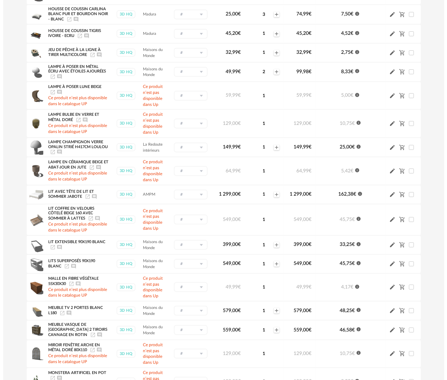
scroll to position [1302, 0]
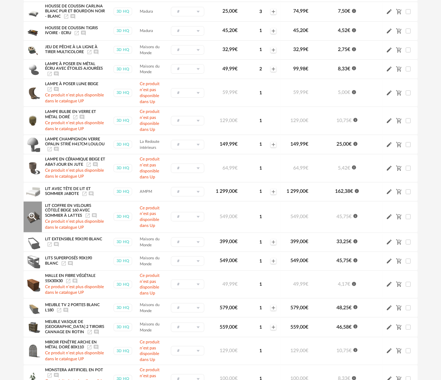
click at [33, 222] on icon "Magnify Plus Outline icon" at bounding box center [32, 217] width 11 height 11
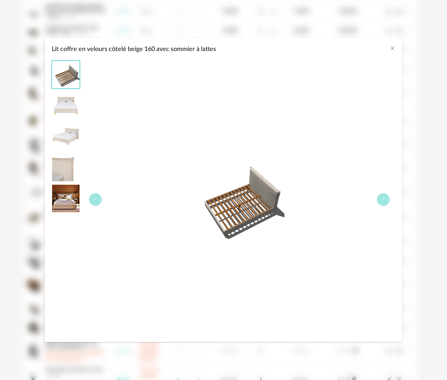
click at [359, 153] on div "Lit coffre en velours côtelé beige 160 avec sommier à lattes" at bounding box center [239, 200] width 312 height 278
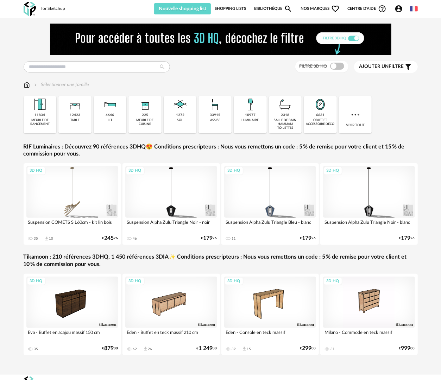
click at [233, 6] on link "Shopping Lists" at bounding box center [230, 8] width 31 height 11
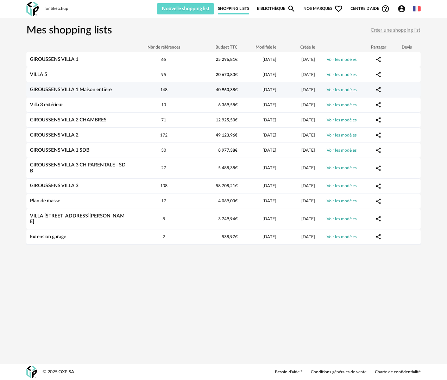
click at [108, 92] on div "GIROUSSENS VILLA 1 Maison entière" at bounding box center [79, 90] width 106 height 6
click at [118, 88] on div "GIROUSSENS VILLA 1 Maison entière" at bounding box center [79, 90] width 106 height 6
click at [88, 88] on link "GIROUSSENS VILLA 1 Maison entière" at bounding box center [71, 89] width 82 height 5
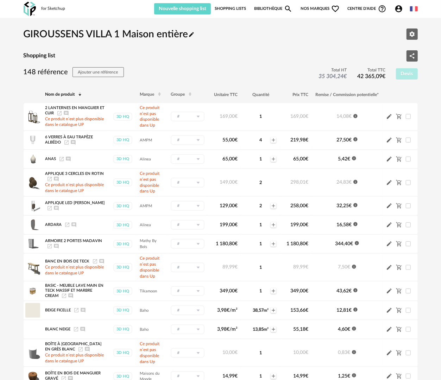
click at [79, 94] on icon at bounding box center [80, 95] width 4 height 4
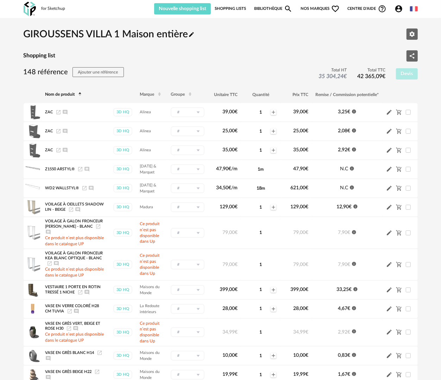
drag, startPoint x: 272, startPoint y: 8, endPoint x: 261, endPoint y: 11, distance: 11.1
click at [272, 8] on link "Bibliothèque Magnify icon" at bounding box center [273, 8] width 39 height 11
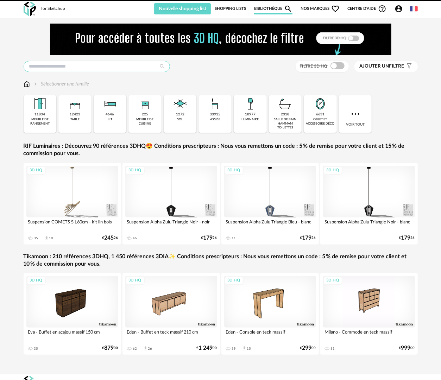
click at [91, 64] on input "text" at bounding box center [97, 66] width 146 height 11
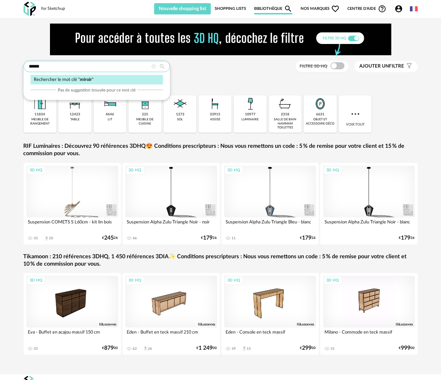
type input "******"
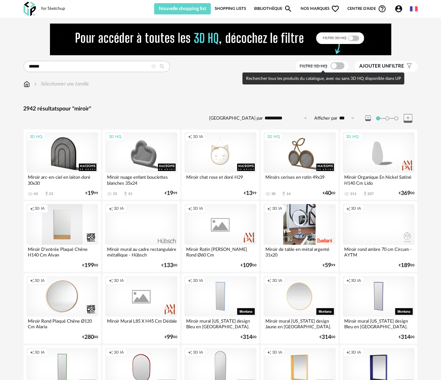
click at [336, 67] on span at bounding box center [337, 65] width 14 height 7
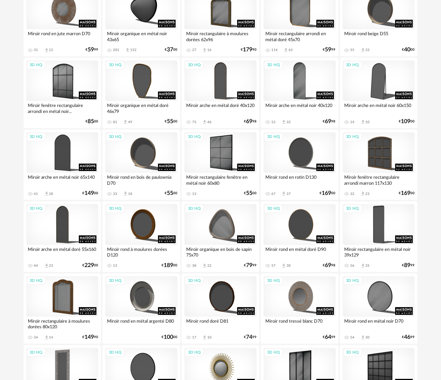
scroll to position [1230, 0]
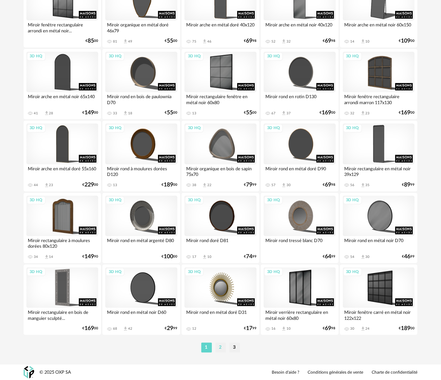
click at [218, 347] on li "2" at bounding box center [220, 348] width 11 height 10
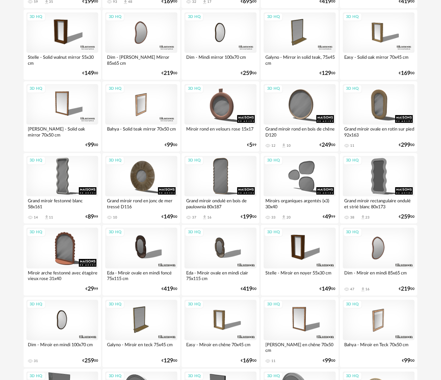
scroll to position [1230, 0]
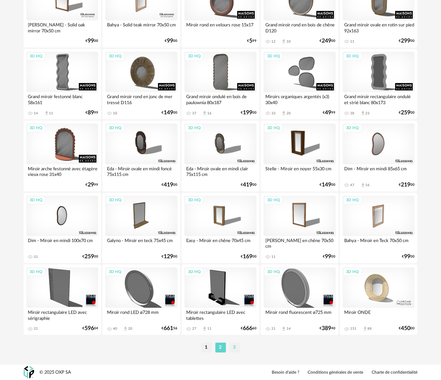
click at [234, 347] on li "3" at bounding box center [234, 348] width 11 height 10
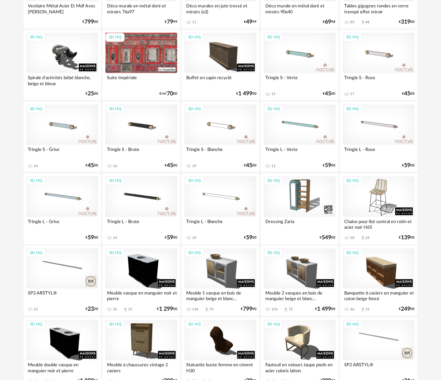
scroll to position [569, 0]
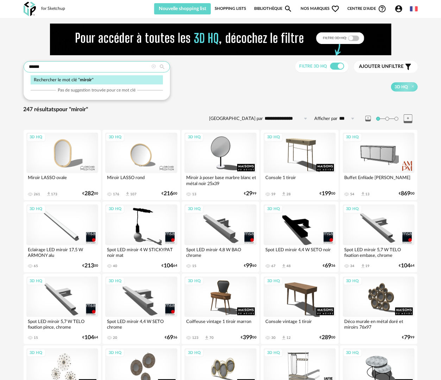
drag, startPoint x: 119, startPoint y: 66, endPoint x: 20, endPoint y: 67, distance: 99.6
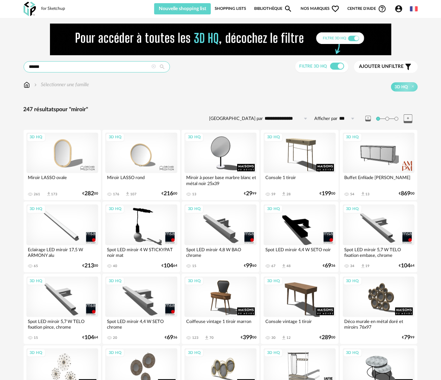
type input "*"
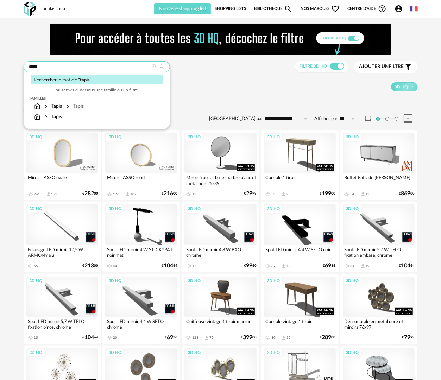
type input "*****"
type input "**********"
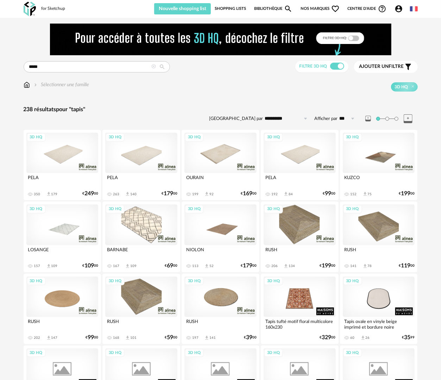
click at [237, 6] on link "Shopping Lists" at bounding box center [230, 8] width 31 height 11
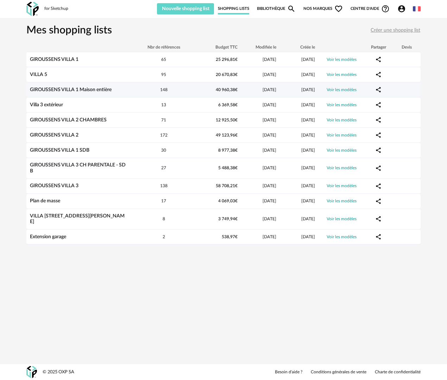
click at [94, 91] on link "GIROUSSENS VILLA 1 Maison entière" at bounding box center [71, 89] width 82 height 5
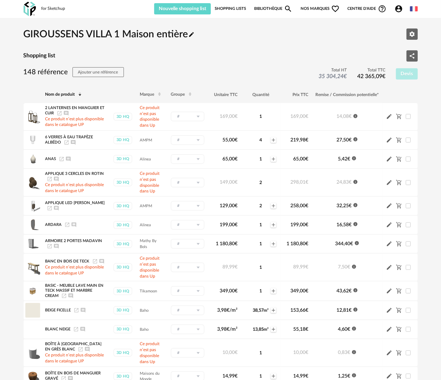
click at [78, 93] on icon at bounding box center [80, 95] width 4 height 4
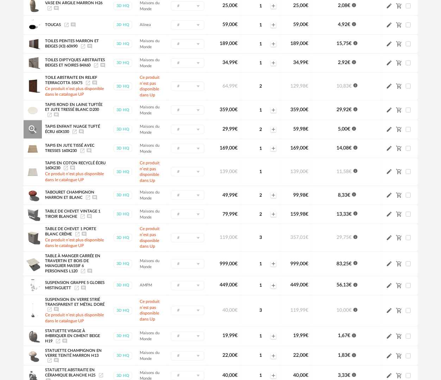
scroll to position [387, 0]
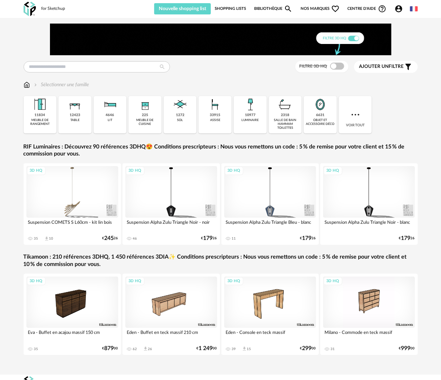
click at [236, 8] on link "Shopping Lists" at bounding box center [230, 8] width 31 height 11
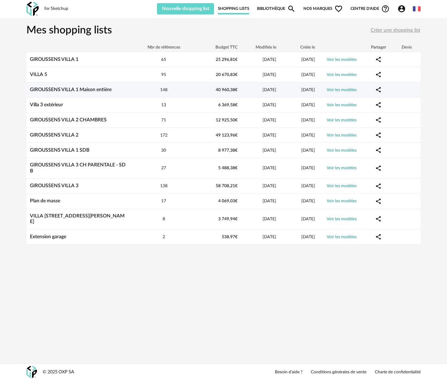
click at [88, 87] on link "GIROUSSENS VILLA 1 Maison entière" at bounding box center [71, 89] width 82 height 5
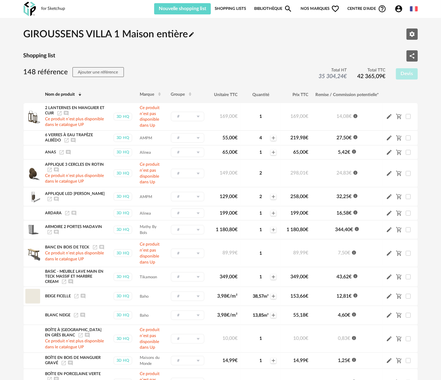
click at [81, 94] on icon at bounding box center [80, 95] width 4 height 4
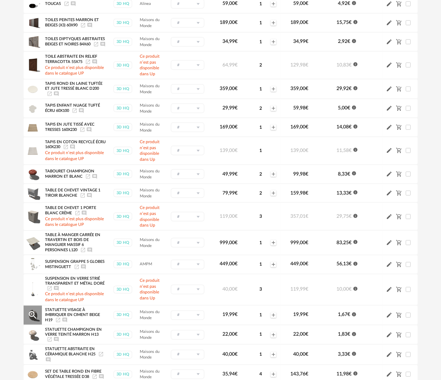
scroll to position [370, 0]
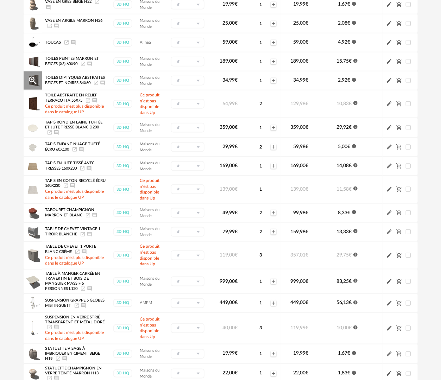
click at [31, 77] on icon "Magnify Plus Outline icon" at bounding box center [32, 80] width 11 height 11
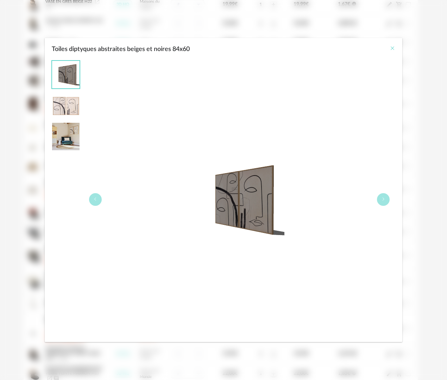
click at [394, 48] on icon "Close" at bounding box center [393, 48] width 6 height 6
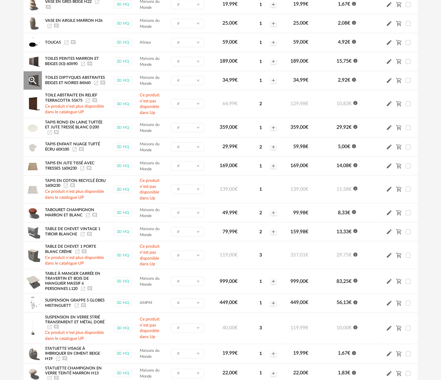
click at [97, 80] on icon "Launch icon" at bounding box center [96, 83] width 6 height 6
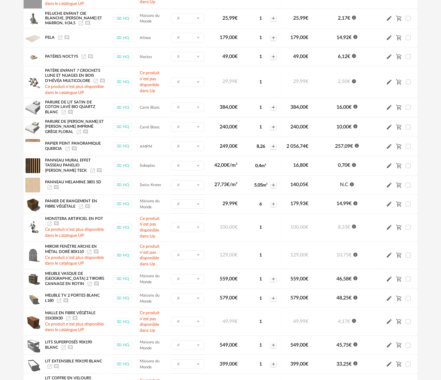
scroll to position [1250, 0]
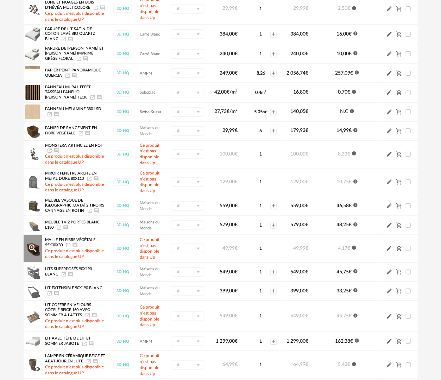
click at [68, 243] on icon "Launch icon" at bounding box center [68, 245] width 6 height 6
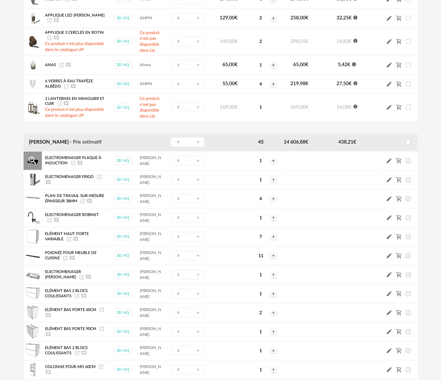
scroll to position [2860, 0]
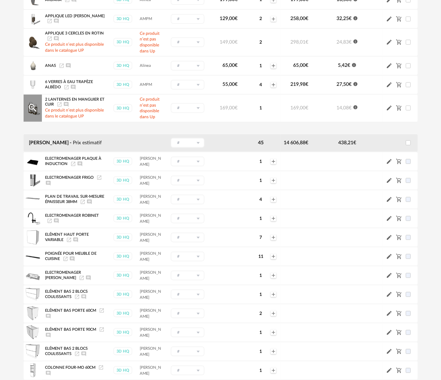
click at [59, 107] on icon "Launch icon" at bounding box center [60, 105] width 6 height 6
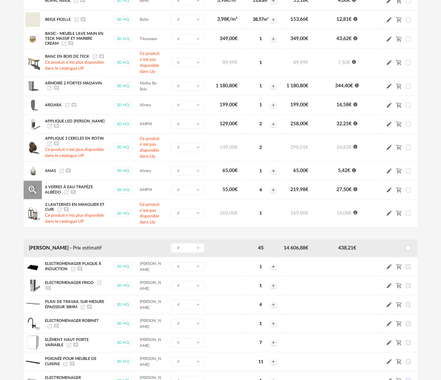
scroll to position [2684, 0]
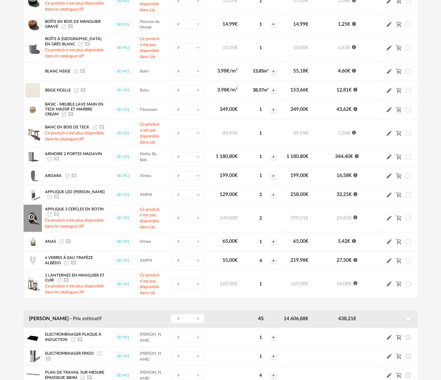
click at [49, 217] on icon "Launch icon" at bounding box center [50, 215] width 6 height 6
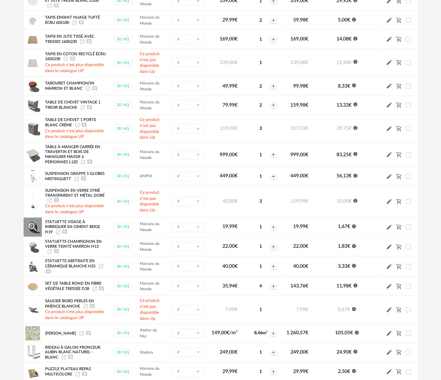
scroll to position [432, 0]
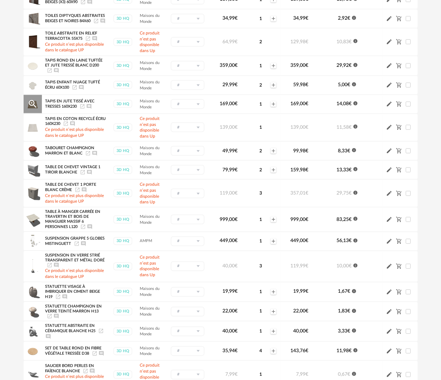
click at [82, 105] on icon "Launch icon" at bounding box center [83, 107] width 6 height 6
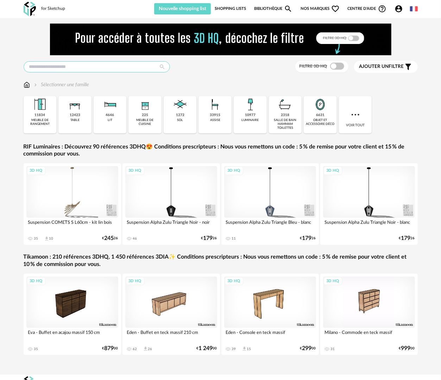
click at [134, 68] on input "text" at bounding box center [97, 66] width 146 height 11
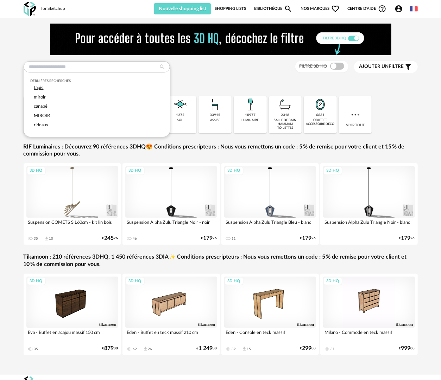
click at [132, 86] on div "tapis" at bounding box center [97, 88] width 132 height 10
type input "*****"
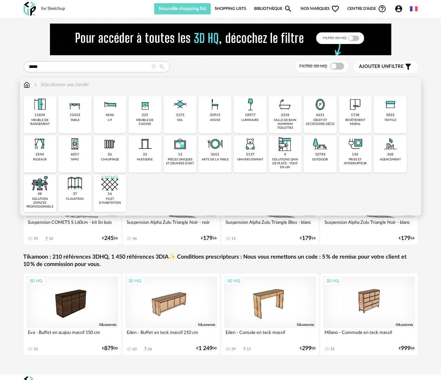
click at [71, 149] on img at bounding box center [75, 143] width 17 height 17
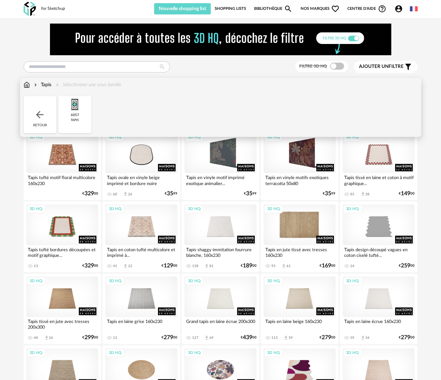
click at [304, 232] on div "3D HQ" at bounding box center [300, 224] width 72 height 40
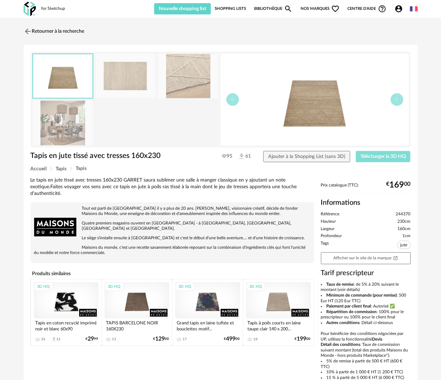
click at [379, 158] on span "Télécharger la 3D HQ" at bounding box center [382, 156] width 45 height 5
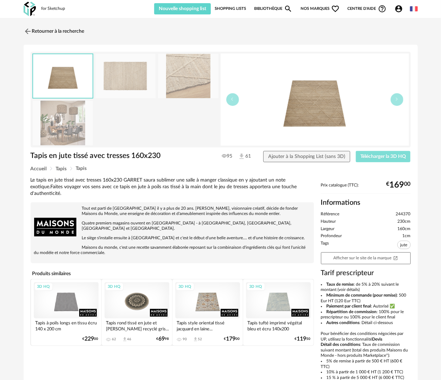
click at [384, 158] on span "Télécharger la 3D HQ" at bounding box center [382, 156] width 45 height 5
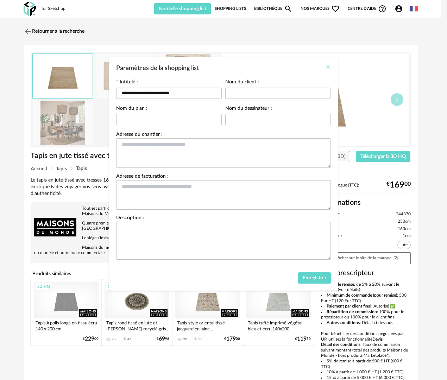
click at [329, 67] on icon "Close" at bounding box center [328, 67] width 6 height 6
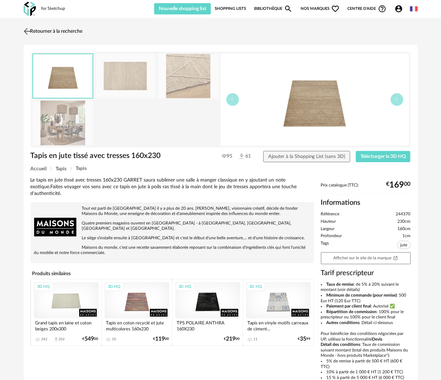
click at [83, 31] on link "Retourner à la recherche" at bounding box center [52, 31] width 61 height 15
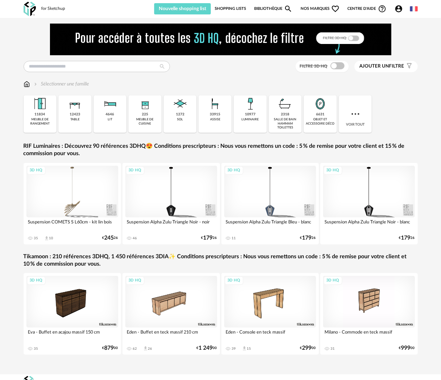
click at [235, 8] on link "Shopping Lists" at bounding box center [230, 8] width 31 height 11
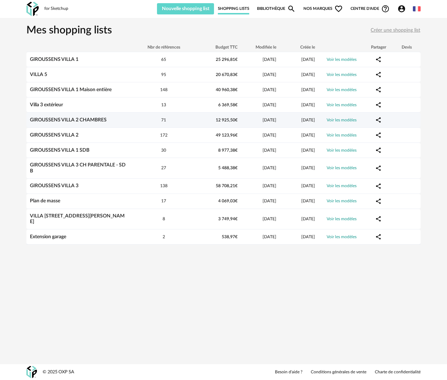
click at [97, 121] on link "GIROUSSENS VILLA 2 CHAMBRES" at bounding box center [68, 120] width 77 height 5
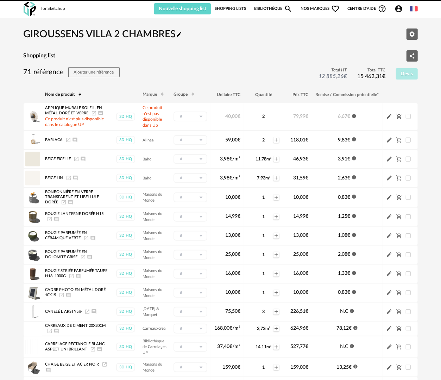
click at [231, 9] on link "Shopping Lists" at bounding box center [230, 8] width 31 height 11
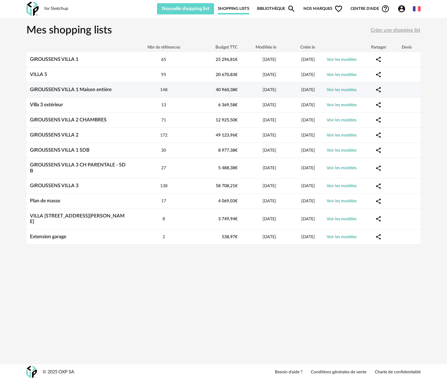
click at [93, 87] on link "GIROUSSENS VILLA 1 Maison entière" at bounding box center [71, 89] width 82 height 5
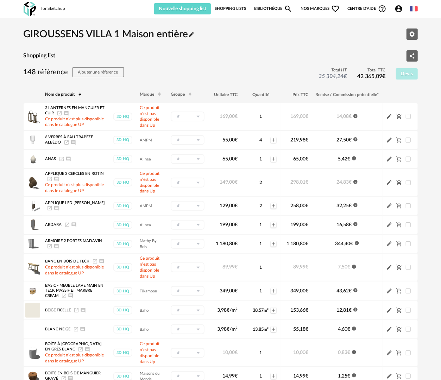
click at [79, 94] on icon at bounding box center [80, 95] width 4 height 4
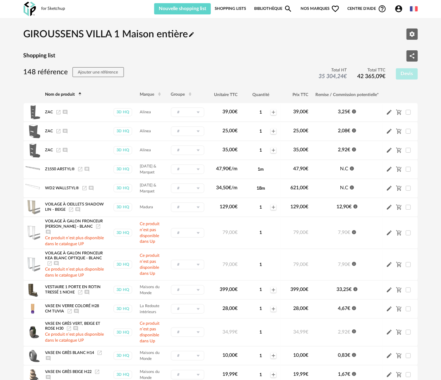
click at [148, 36] on h2 "GIROUSSENS VILLA 1 Maison entière Pencil icon" at bounding box center [109, 34] width 171 height 13
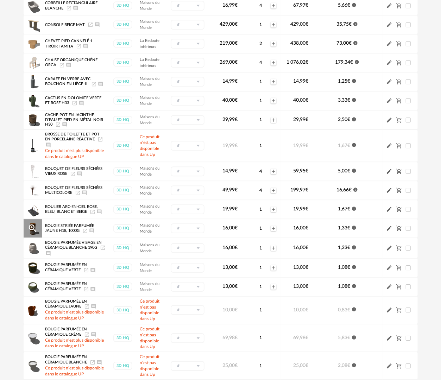
scroll to position [2252, 0]
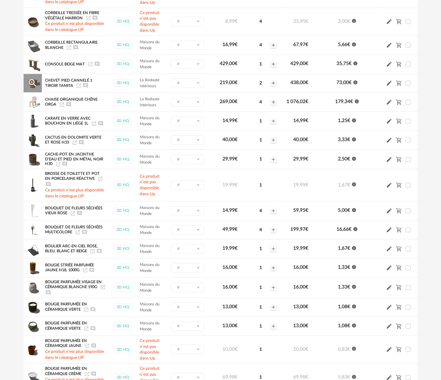
click at [79, 88] on icon "Launch icon" at bounding box center [79, 85] width 4 height 4
click at [90, 67] on icon "Launch icon" at bounding box center [91, 64] width 6 height 6
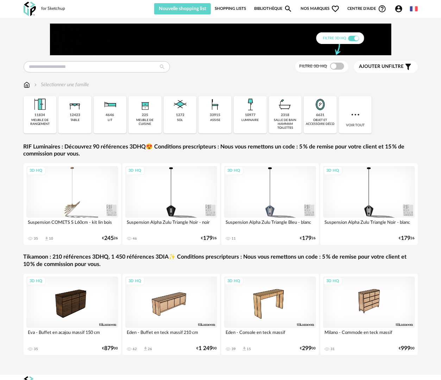
click at [237, 7] on link "Shopping Lists" at bounding box center [230, 8] width 31 height 11
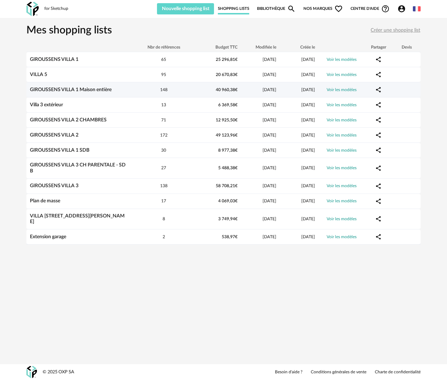
click at [81, 87] on link "GIROUSSENS VILLA 1 Maison entière" at bounding box center [71, 89] width 82 height 5
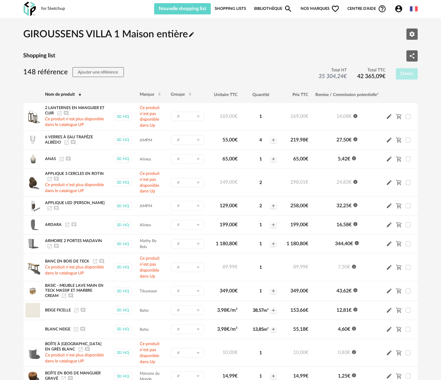
click at [78, 93] on icon at bounding box center [80, 95] width 4 height 4
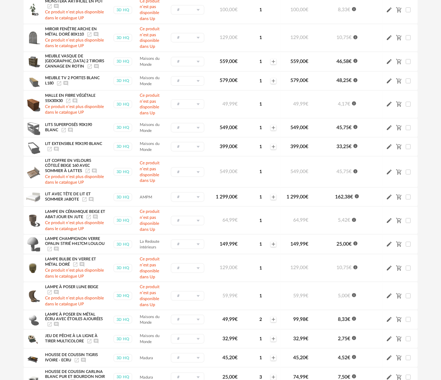
scroll to position [1500, 0]
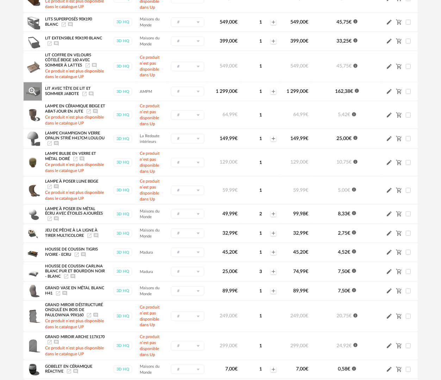
click at [84, 93] on icon "Launch icon" at bounding box center [85, 94] width 6 height 6
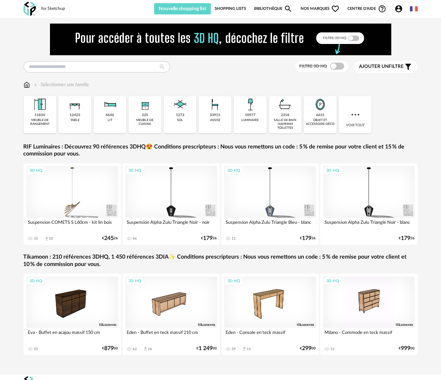
click at [233, 8] on link "Shopping Lists" at bounding box center [230, 8] width 31 height 11
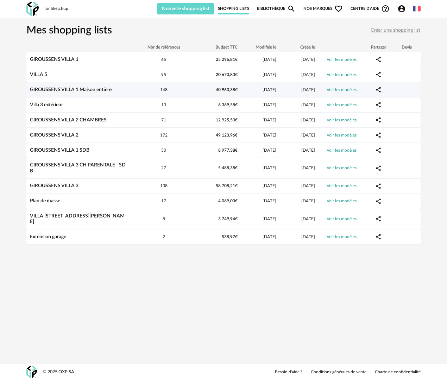
click at [95, 90] on link "GIROUSSENS VILLA 1 Maison entière" at bounding box center [71, 89] width 82 height 5
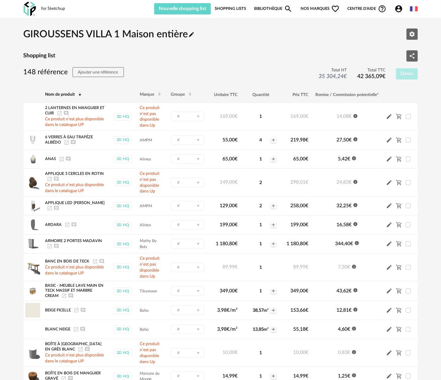
click at [77, 94] on span at bounding box center [80, 95] width 8 height 12
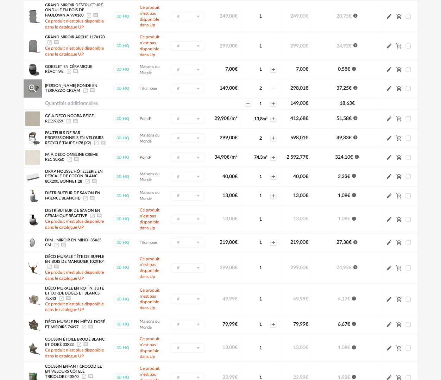
scroll to position [1976, 0]
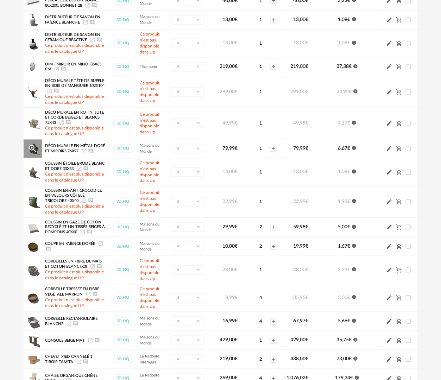
click at [85, 153] on icon "Launch icon" at bounding box center [84, 151] width 4 height 4
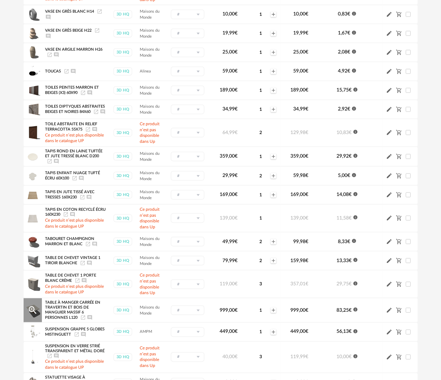
scroll to position [286, 0]
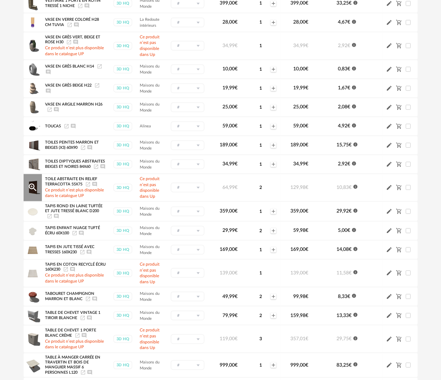
click at [87, 182] on icon "Launch icon" at bounding box center [88, 185] width 6 height 6
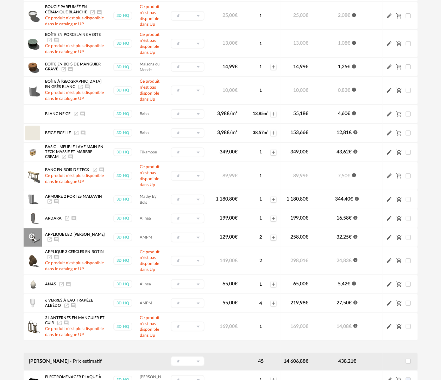
scroll to position [2644, 0]
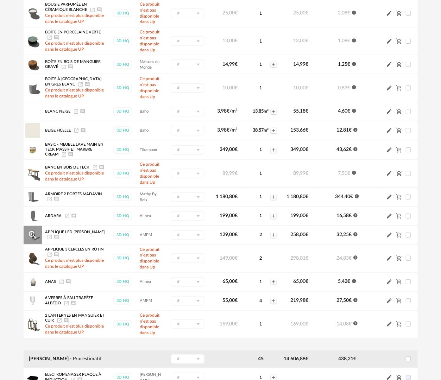
click at [52, 240] on icon "Launch icon" at bounding box center [50, 237] width 6 height 6
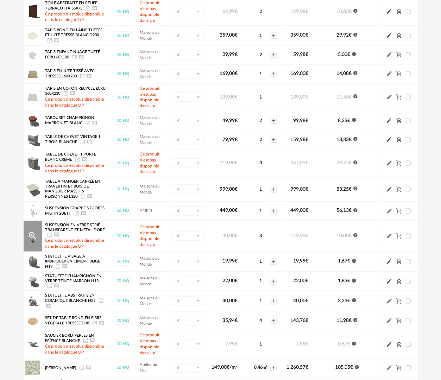
scroll to position [427, 0]
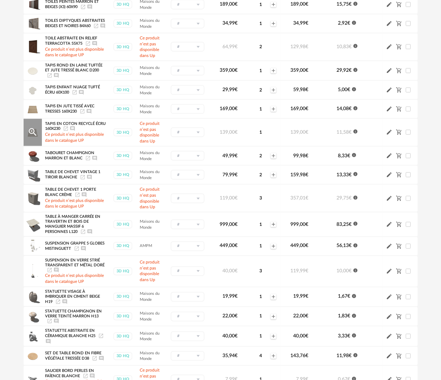
click at [69, 127] on icon "Launch icon" at bounding box center [66, 129] width 6 height 6
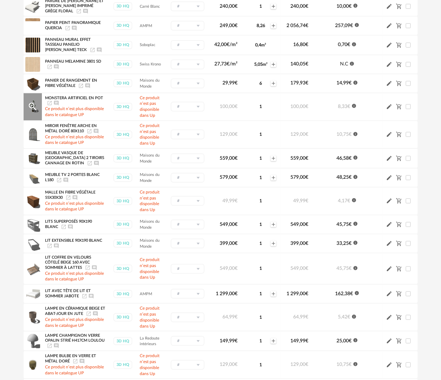
scroll to position [1337, 0]
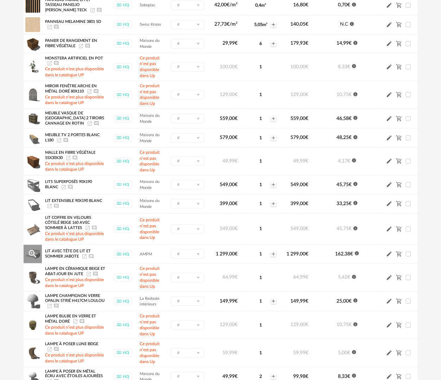
click at [83, 255] on icon "Launch icon" at bounding box center [85, 257] width 6 height 6
